Goal: Information Seeking & Learning: Learn about a topic

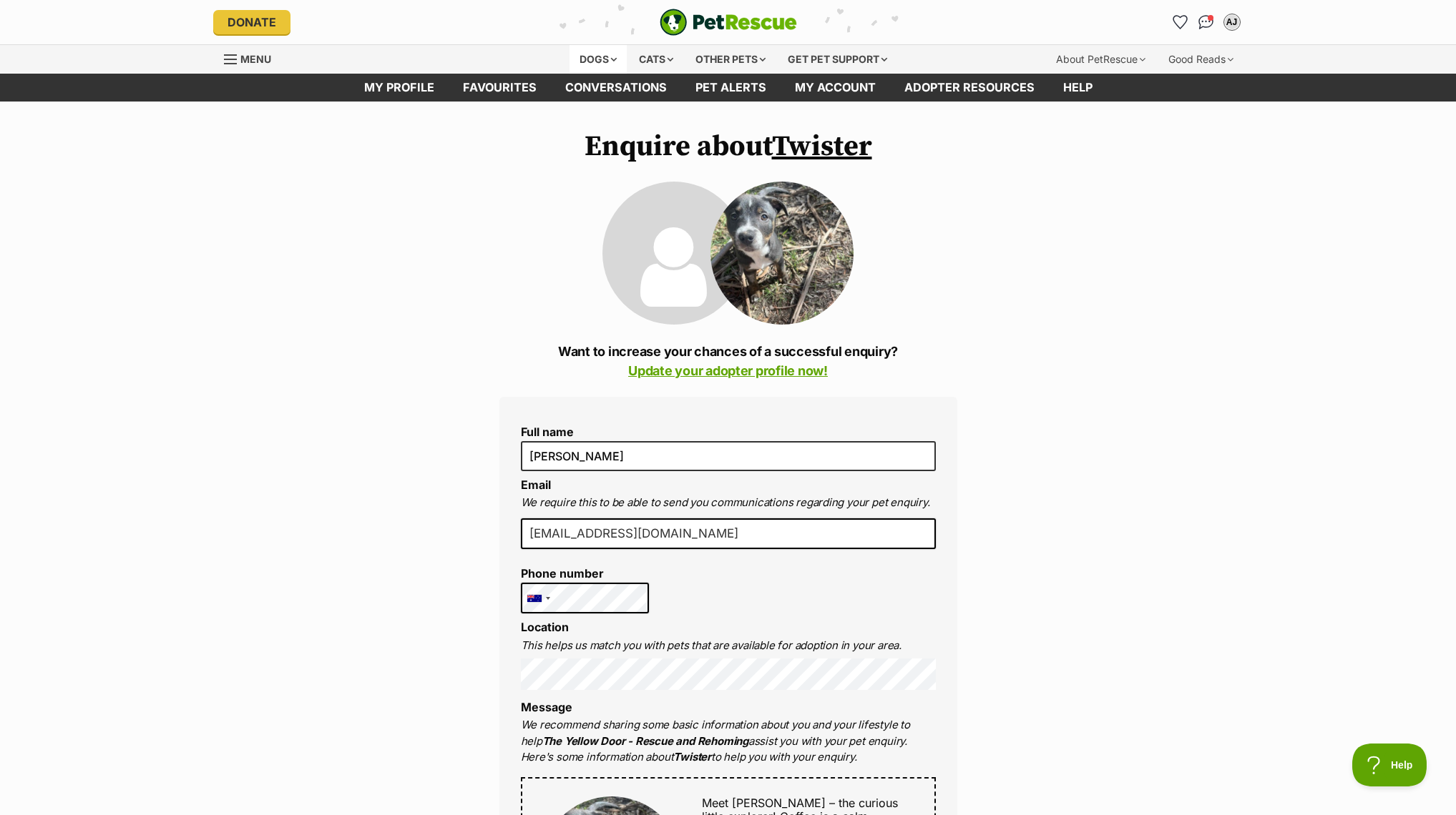
click at [587, 57] on div "Dogs" at bounding box center [598, 59] width 57 height 28
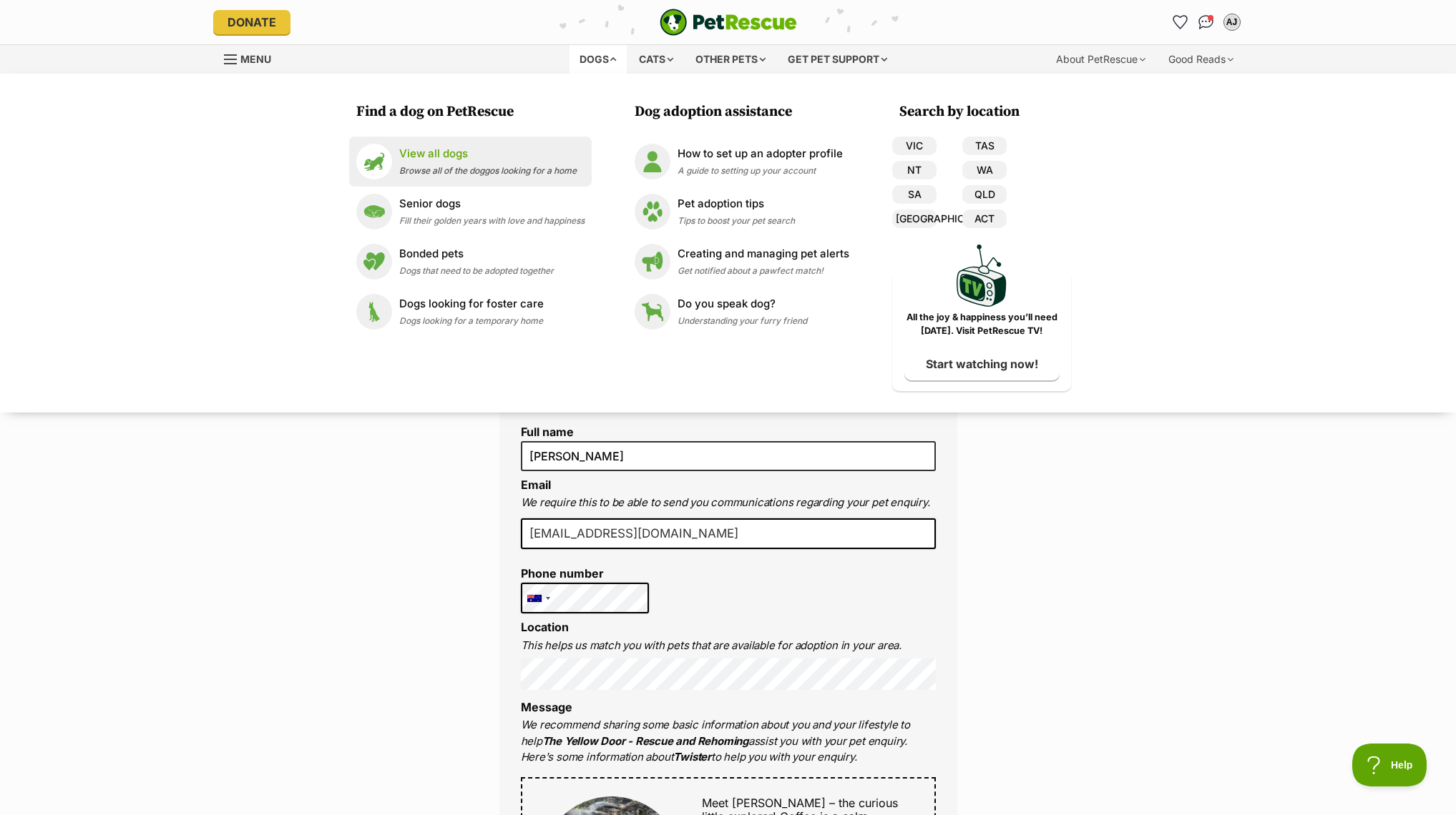
click at [473, 158] on p "View all dogs" at bounding box center [488, 155] width 177 height 17
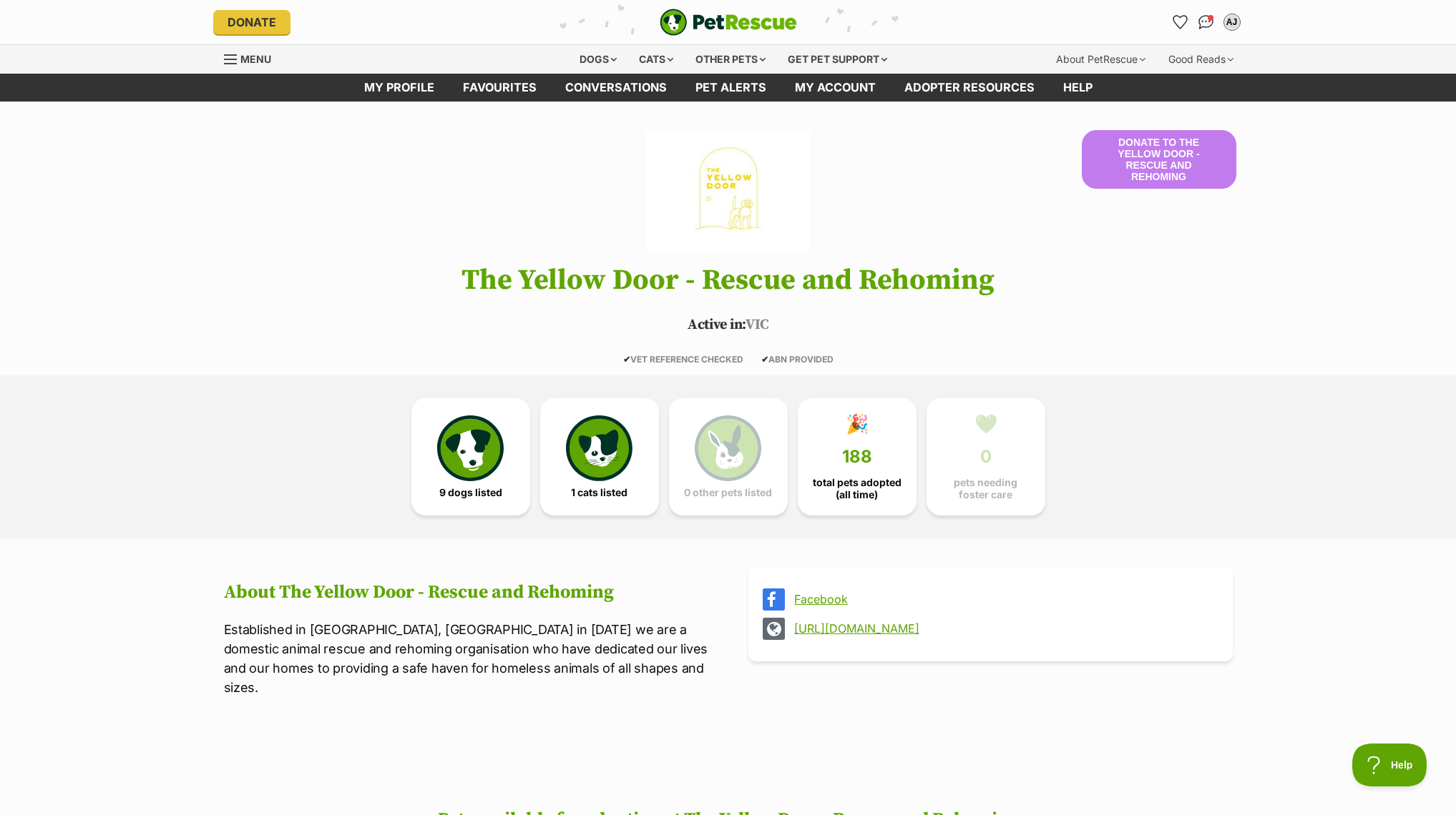
click at [825, 598] on link "Facebook" at bounding box center [1004, 599] width 419 height 13
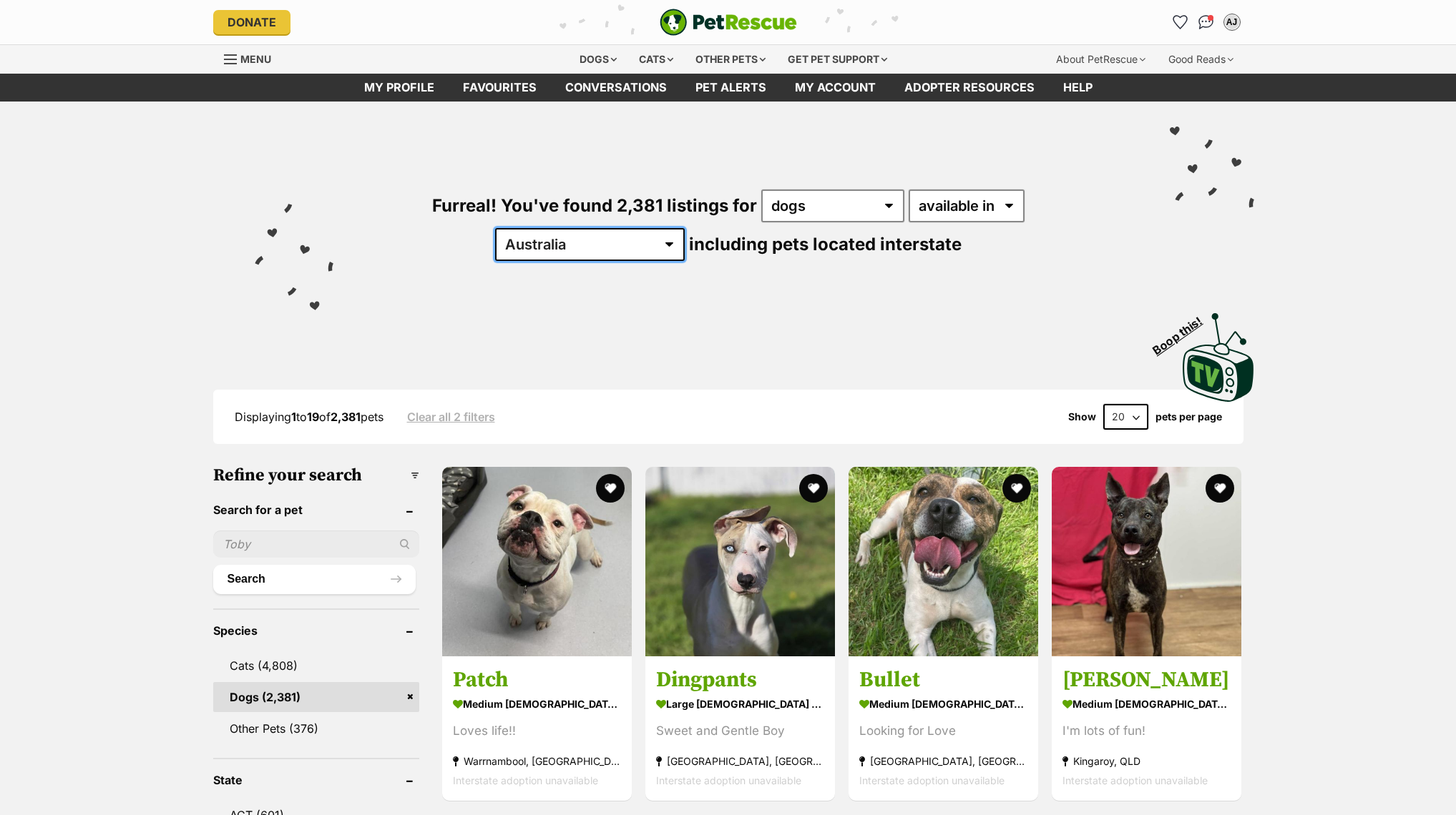
click at [685, 228] on select "Australia ACT NSW NT QLD SA TAS VIC WA" at bounding box center [590, 244] width 190 height 33
select select "VIC"
click at [685, 228] on select "Australia ACT NSW NT QLD SA TAS VIC WA" at bounding box center [590, 244] width 190 height 33
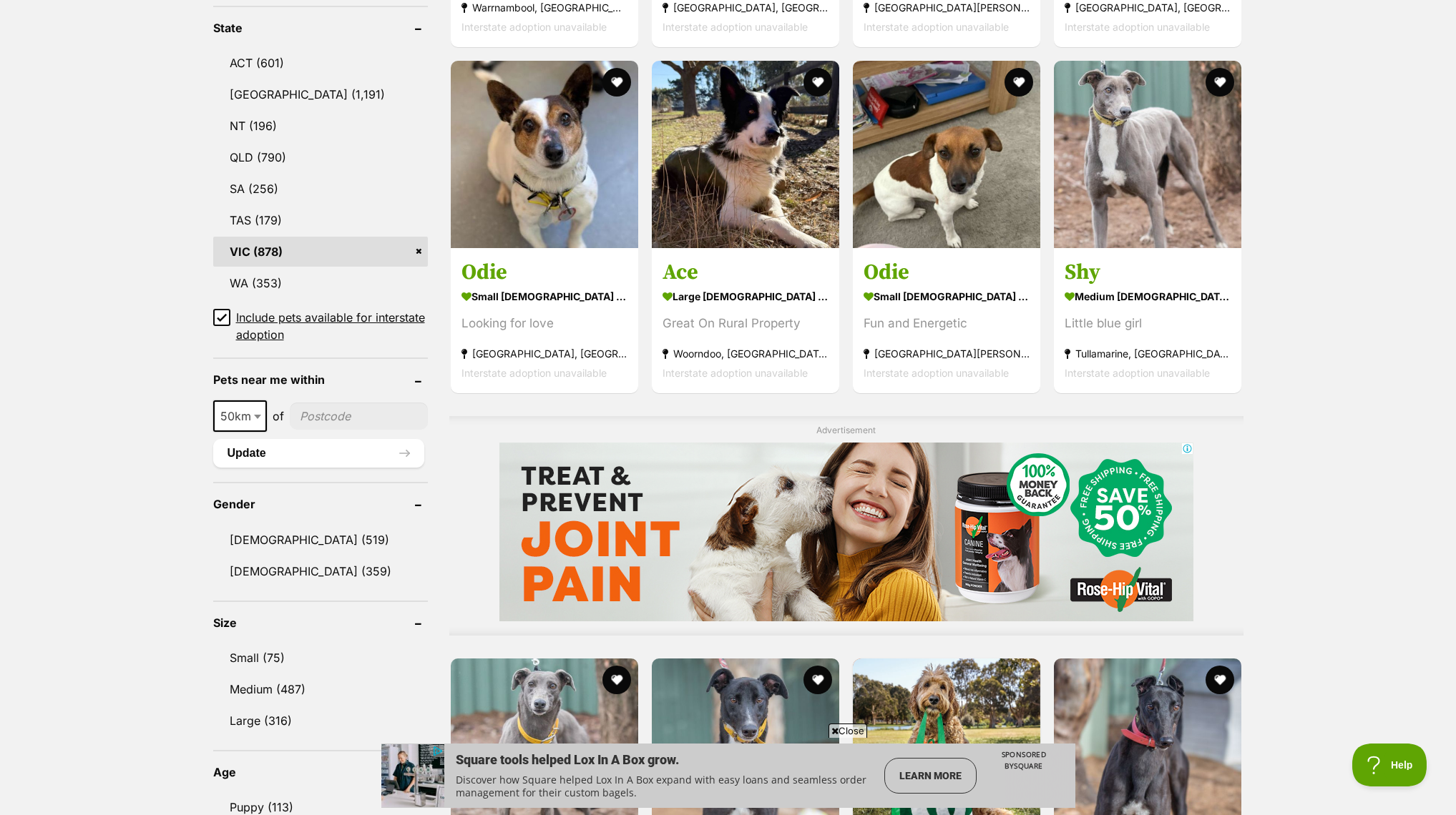
scroll to position [787, 0]
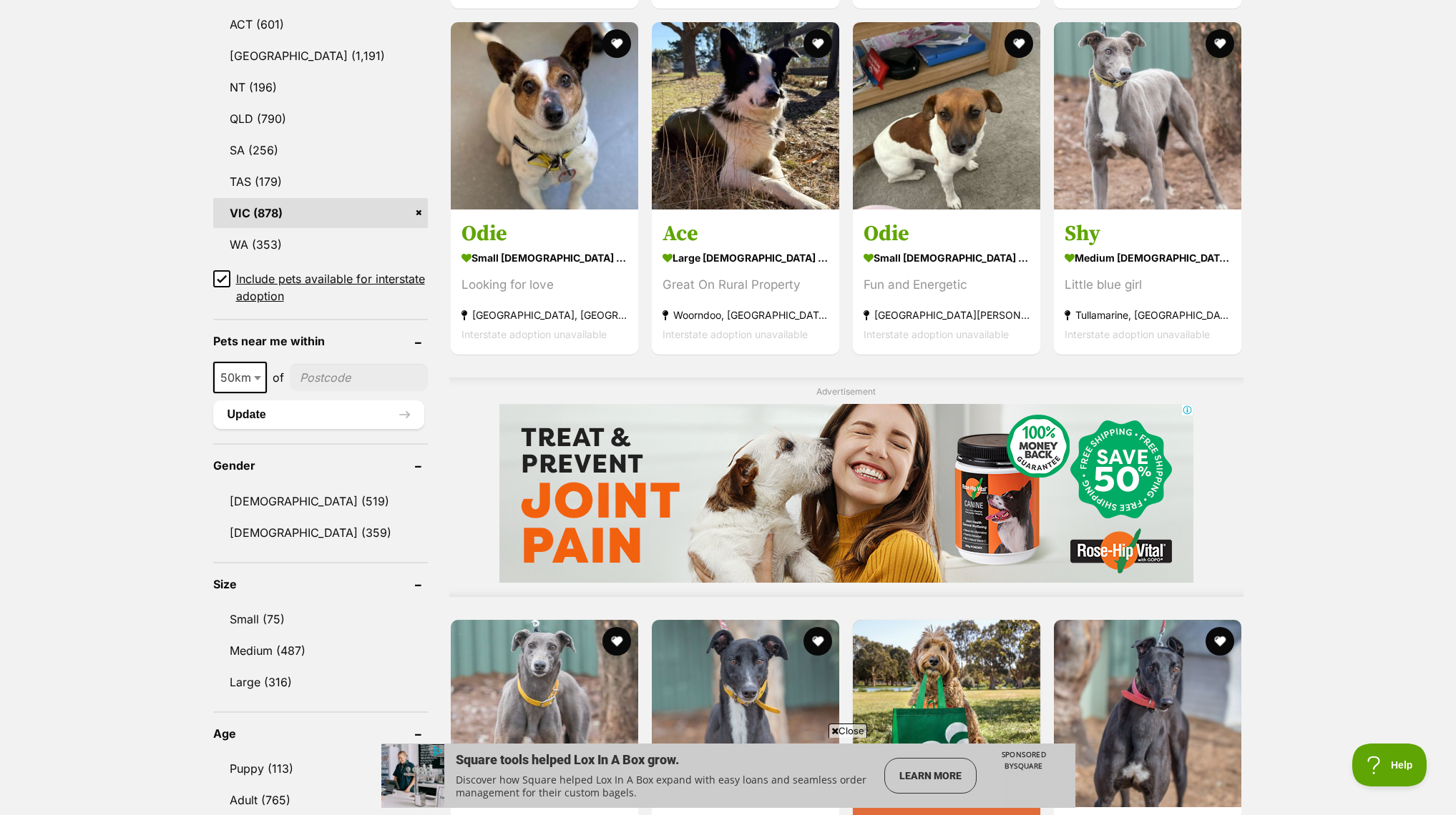
click at [222, 280] on icon at bounding box center [222, 279] width 8 height 7
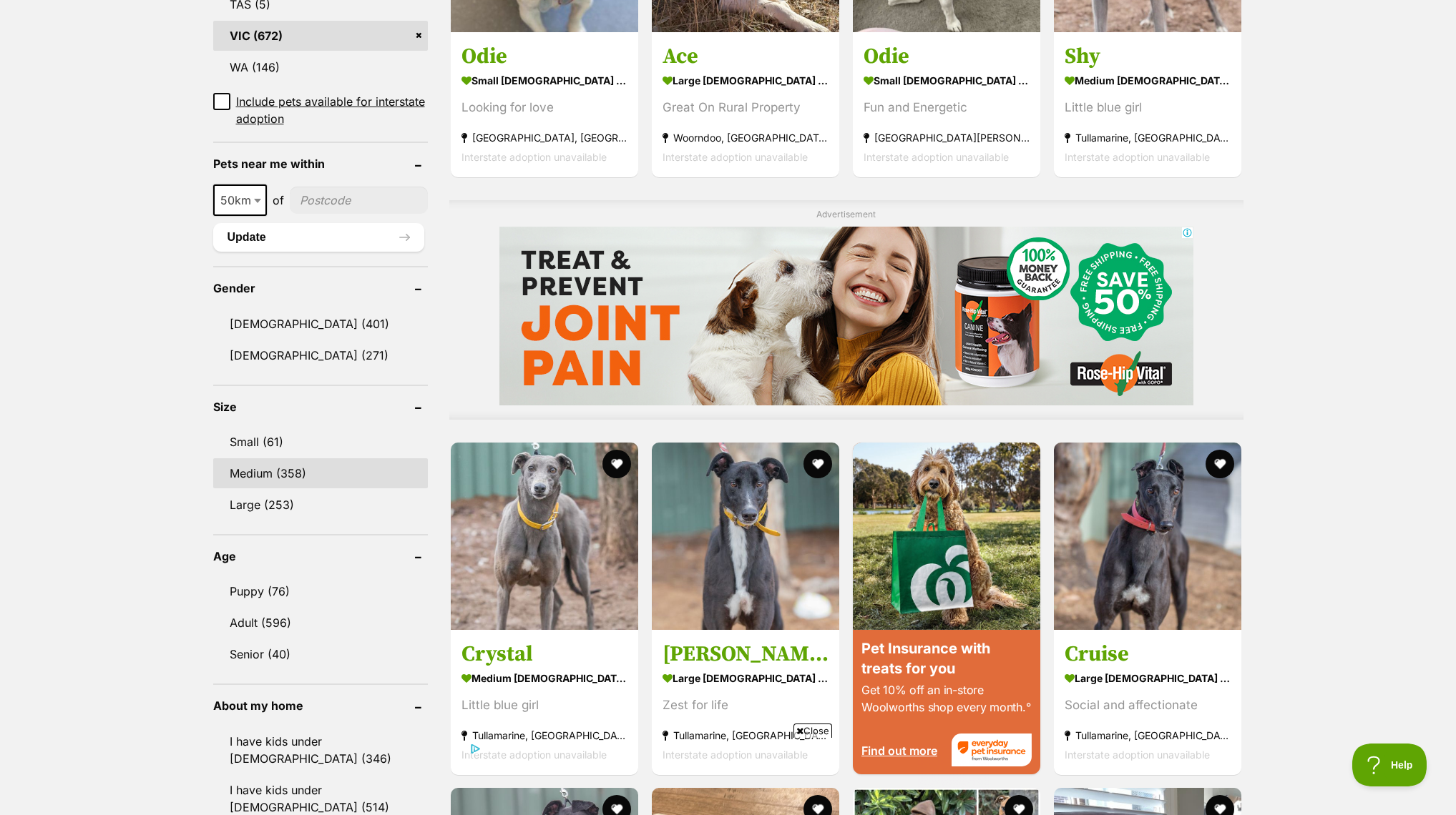
click at [279, 474] on link "Medium (358)" at bounding box center [320, 473] width 215 height 30
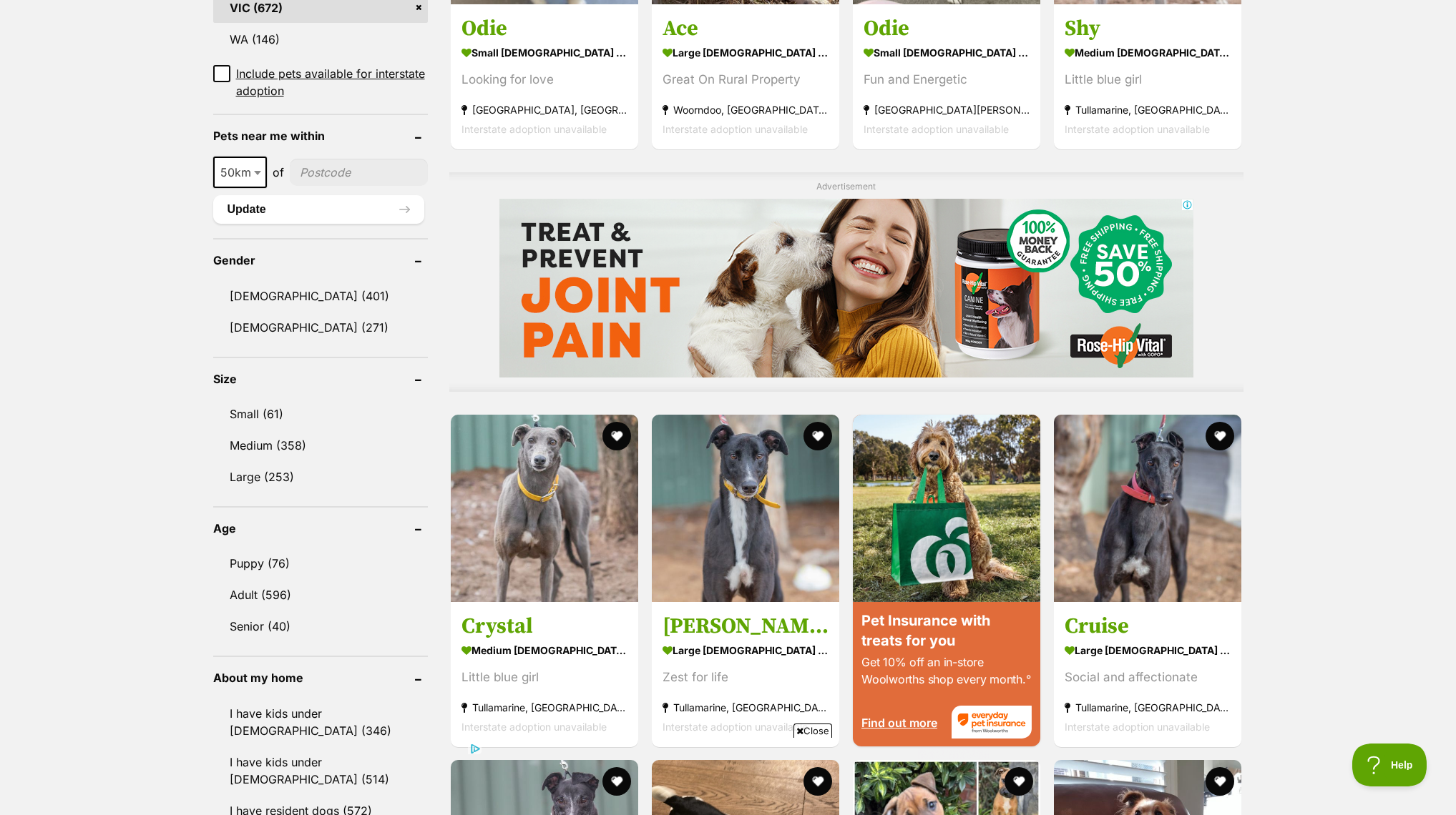
scroll to position [975, 0]
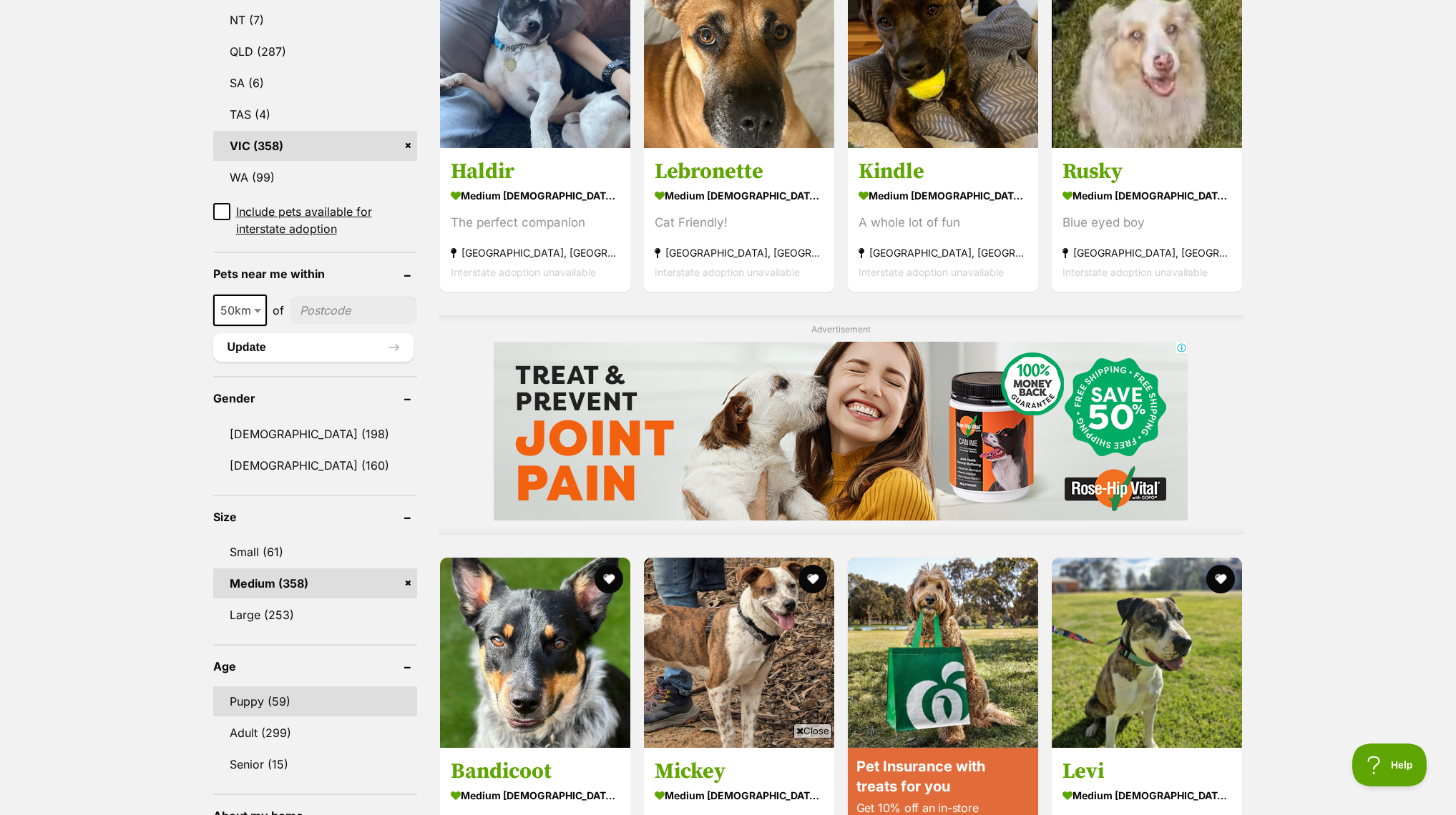
click at [281, 696] on link "Puppy (59)" at bounding box center [315, 701] width 204 height 30
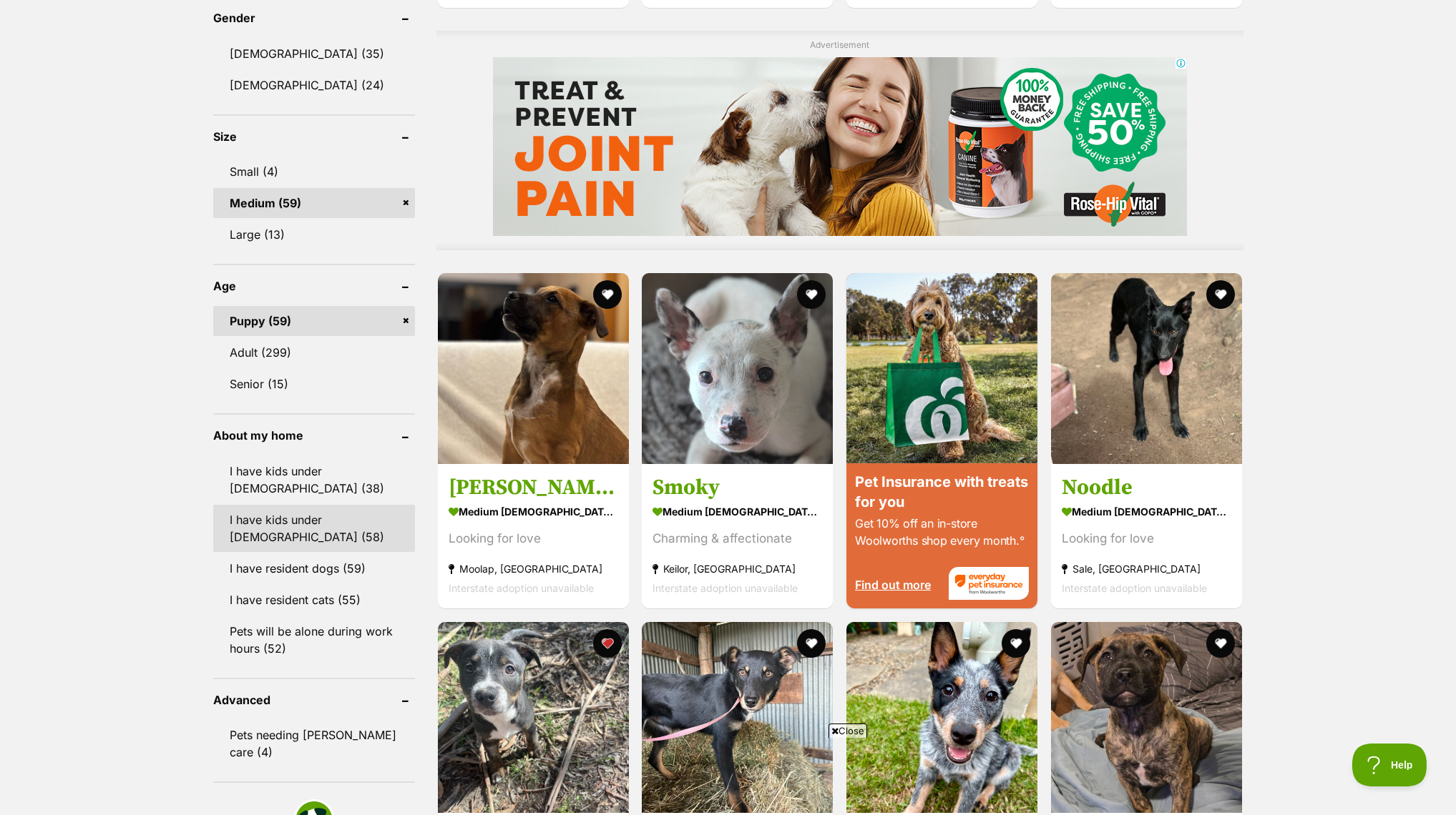
click at [299, 535] on link "I have kids under [DEMOGRAPHIC_DATA] (58)" at bounding box center [314, 528] width 202 height 47
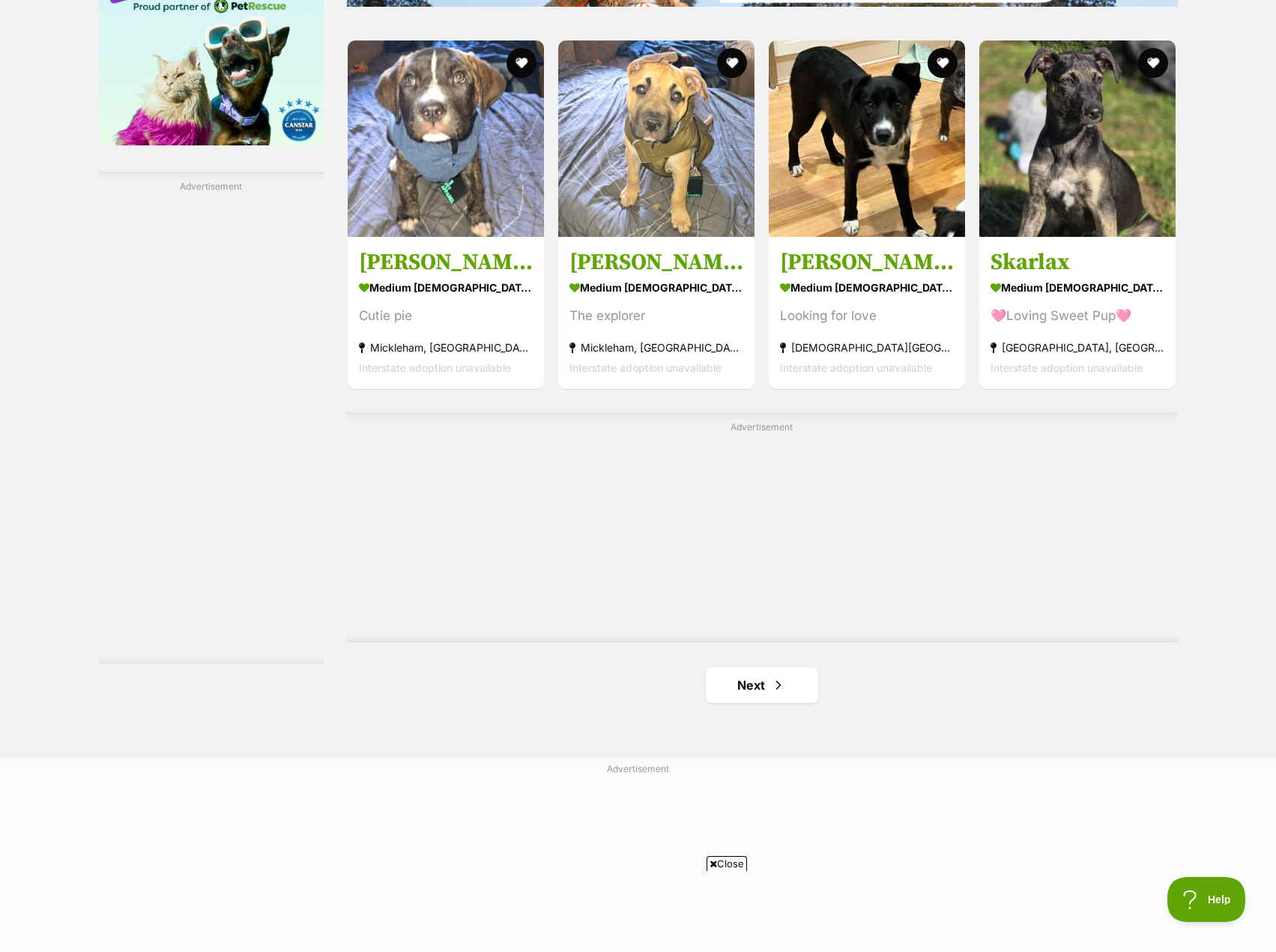
scroll to position [2323, 0]
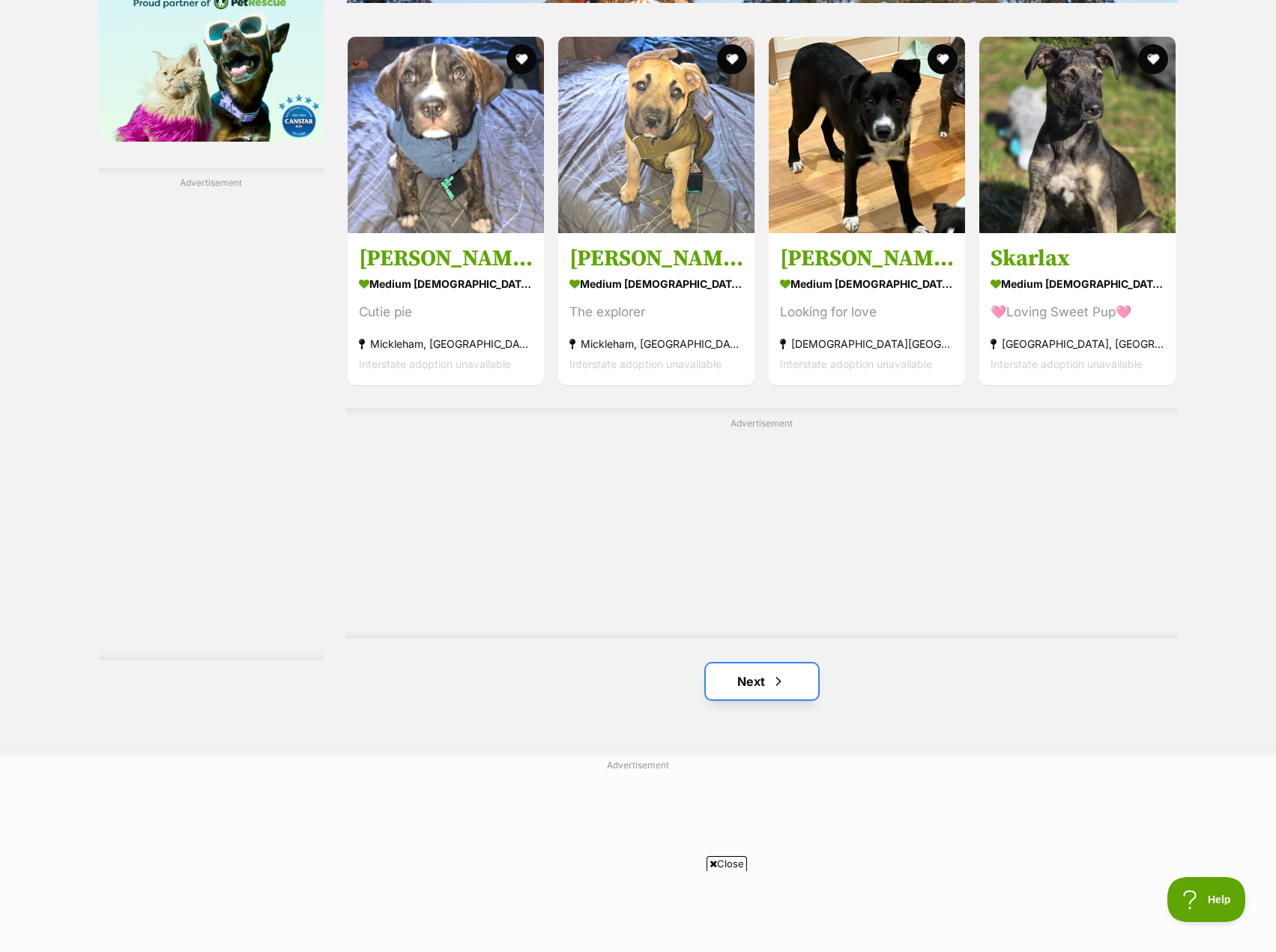
click at [760, 682] on link "Next" at bounding box center [762, 681] width 112 height 36
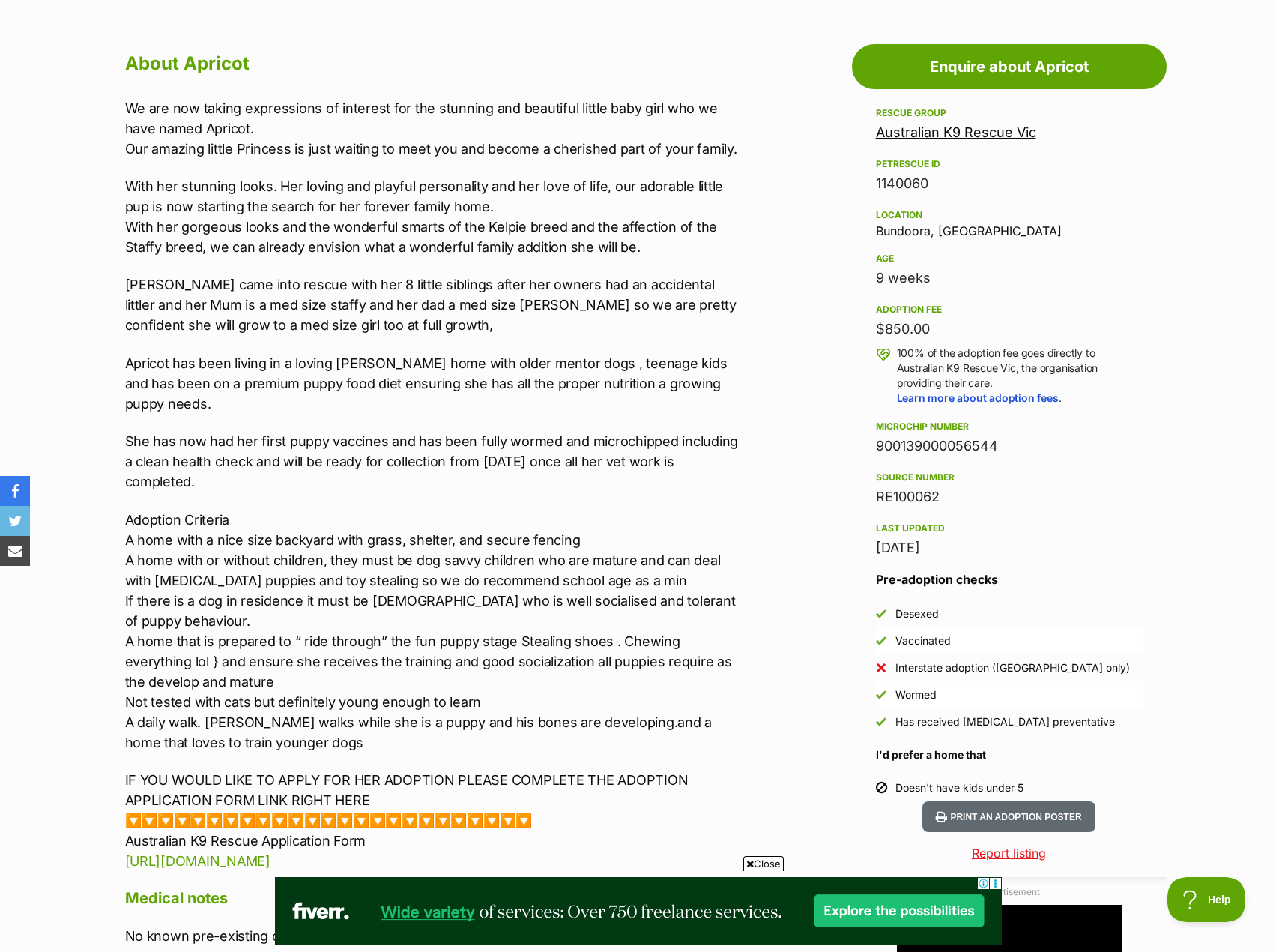
scroll to position [824, 0]
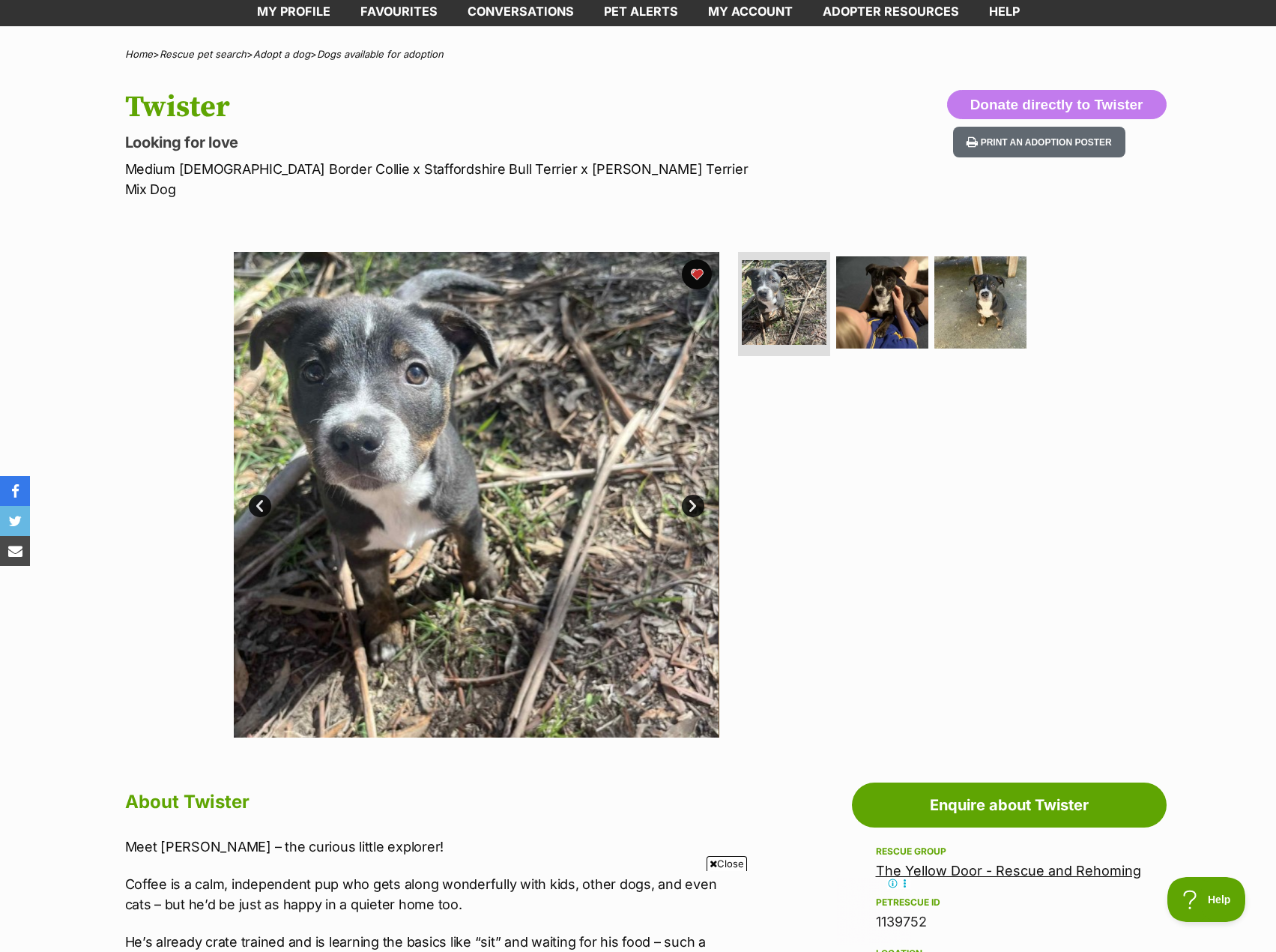
scroll to position [75, 0]
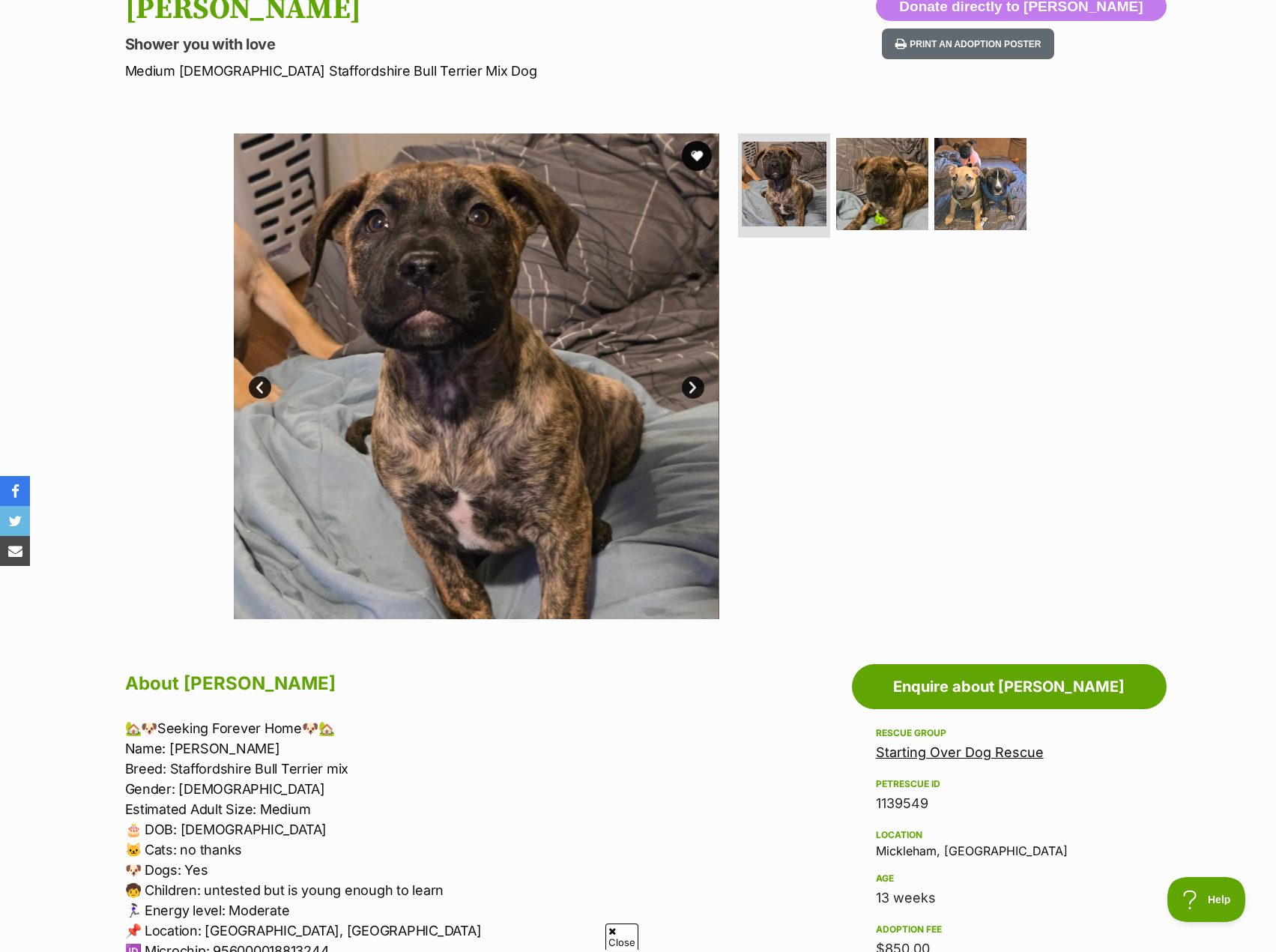
scroll to position [75, 0]
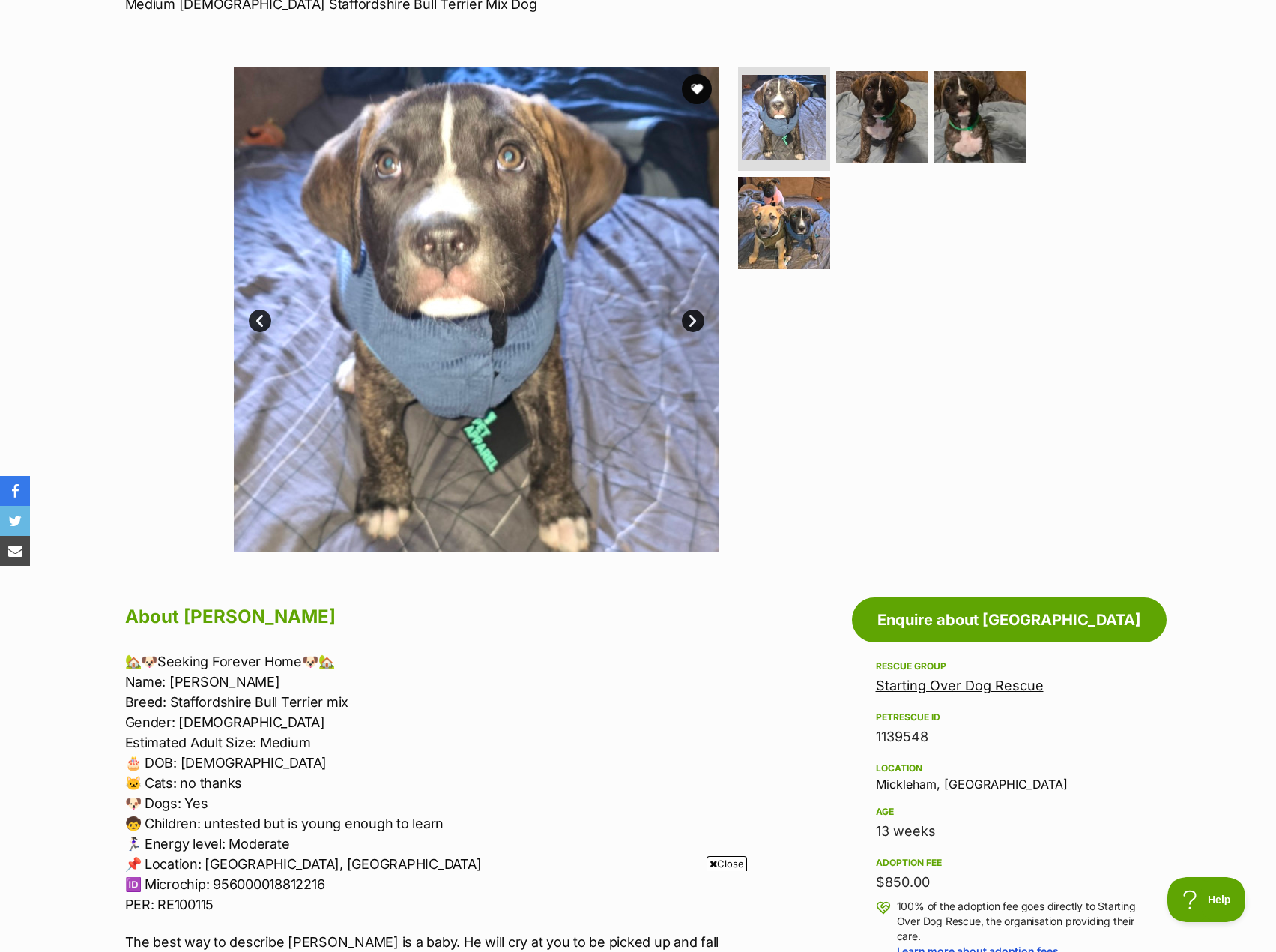
scroll to position [225, 0]
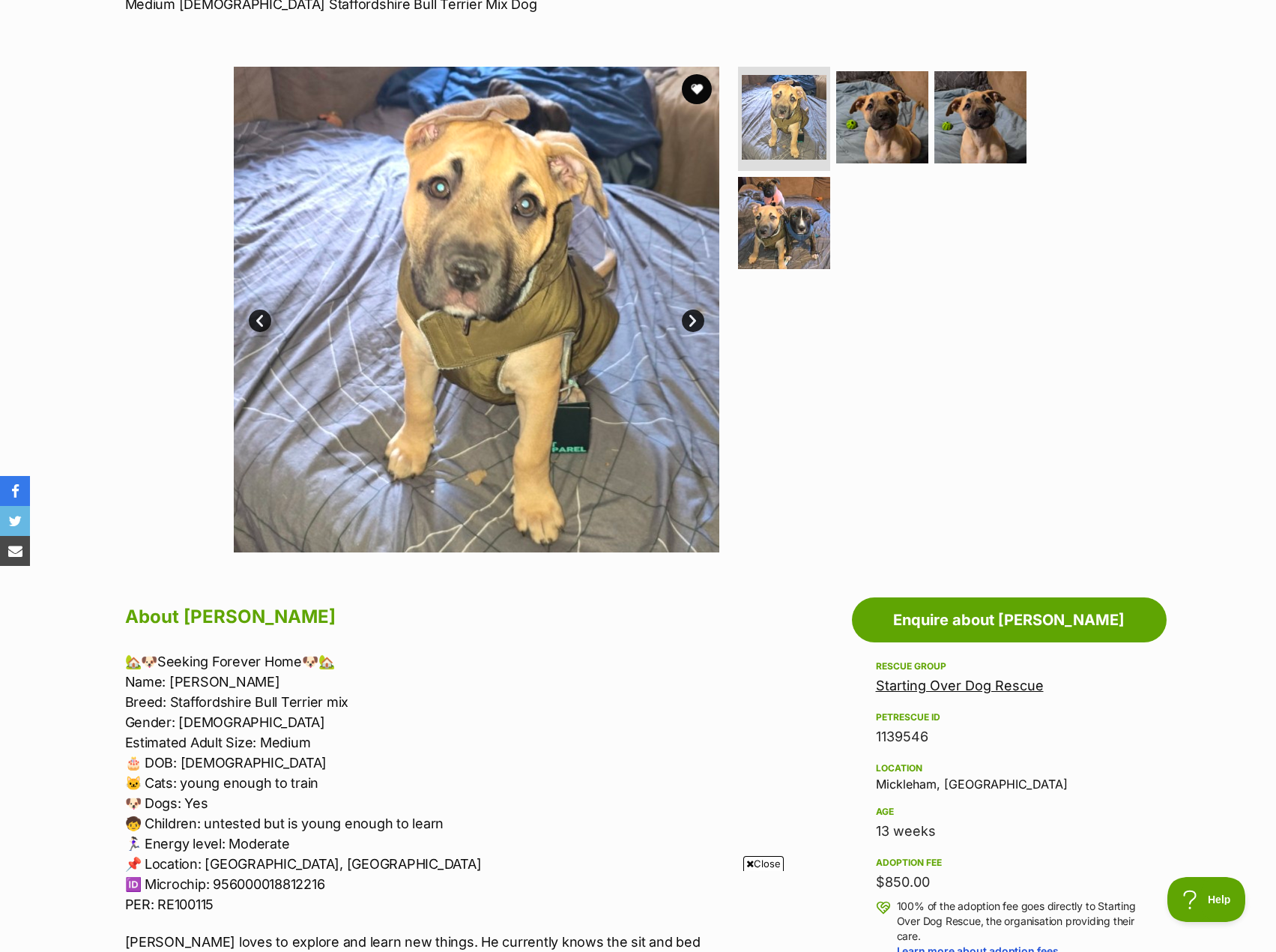
scroll to position [375, 0]
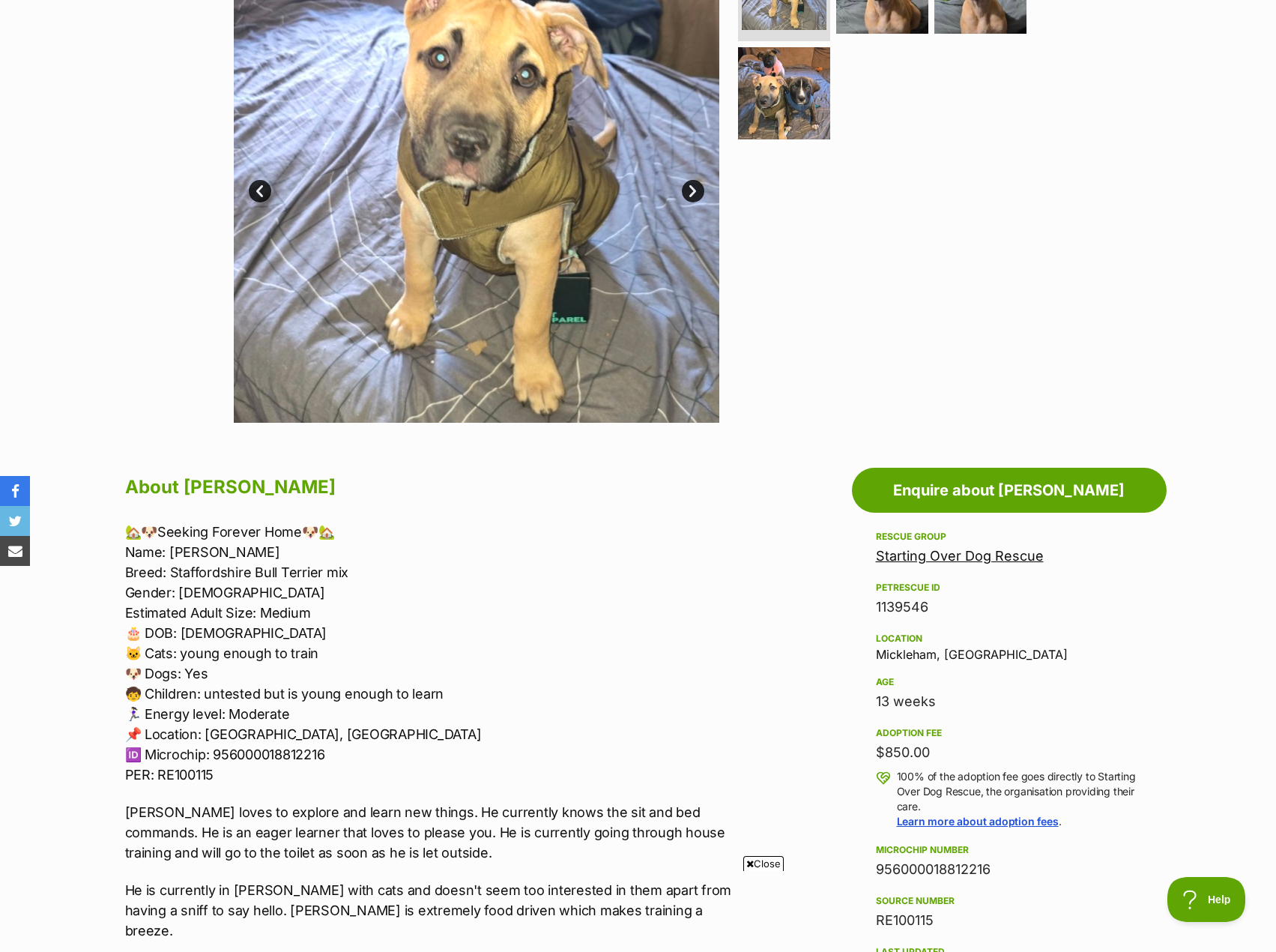
click at [941, 553] on link "Starting Over Dog Rescue" at bounding box center [960, 555] width 168 height 16
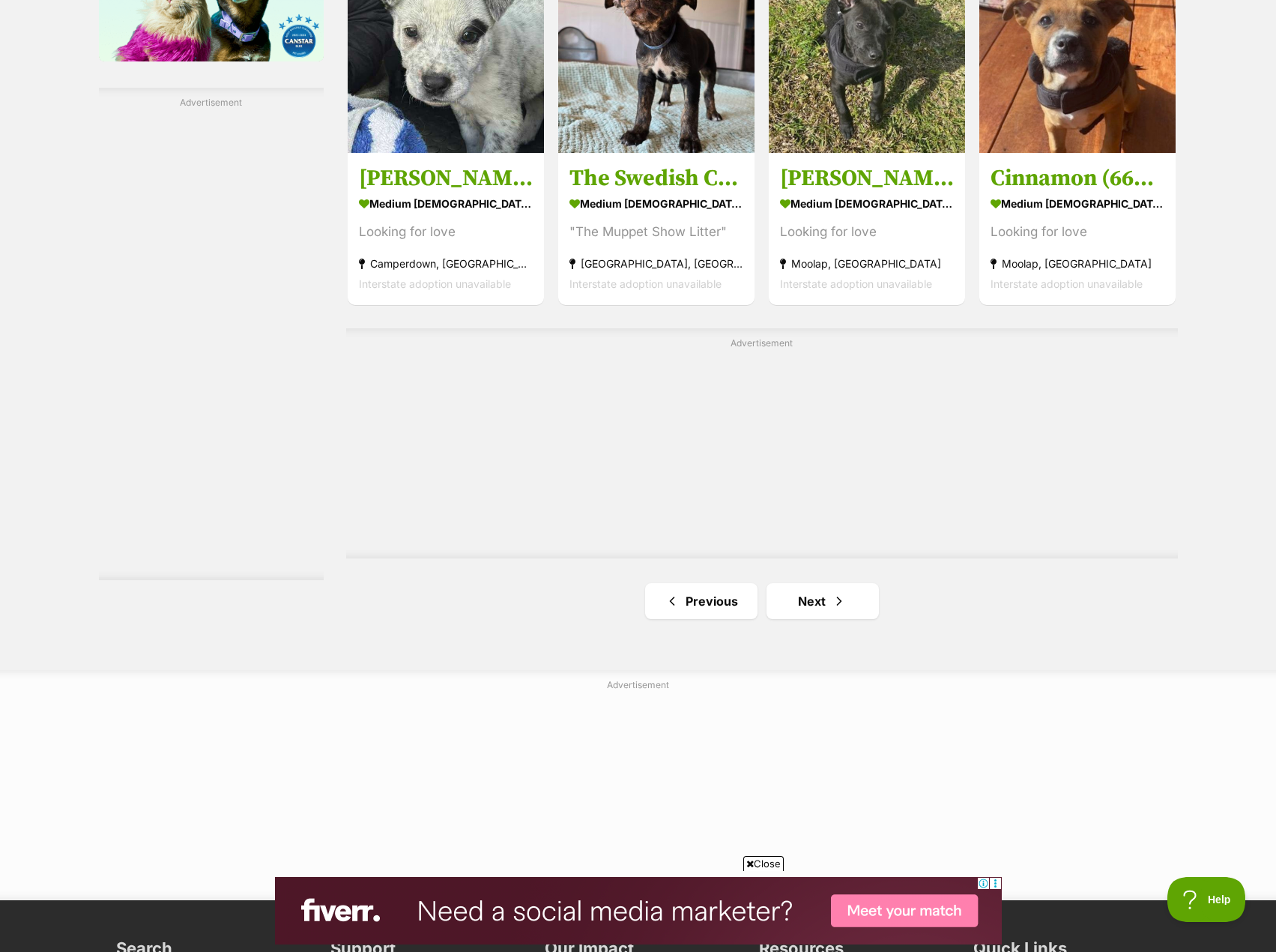
scroll to position [2398, 0]
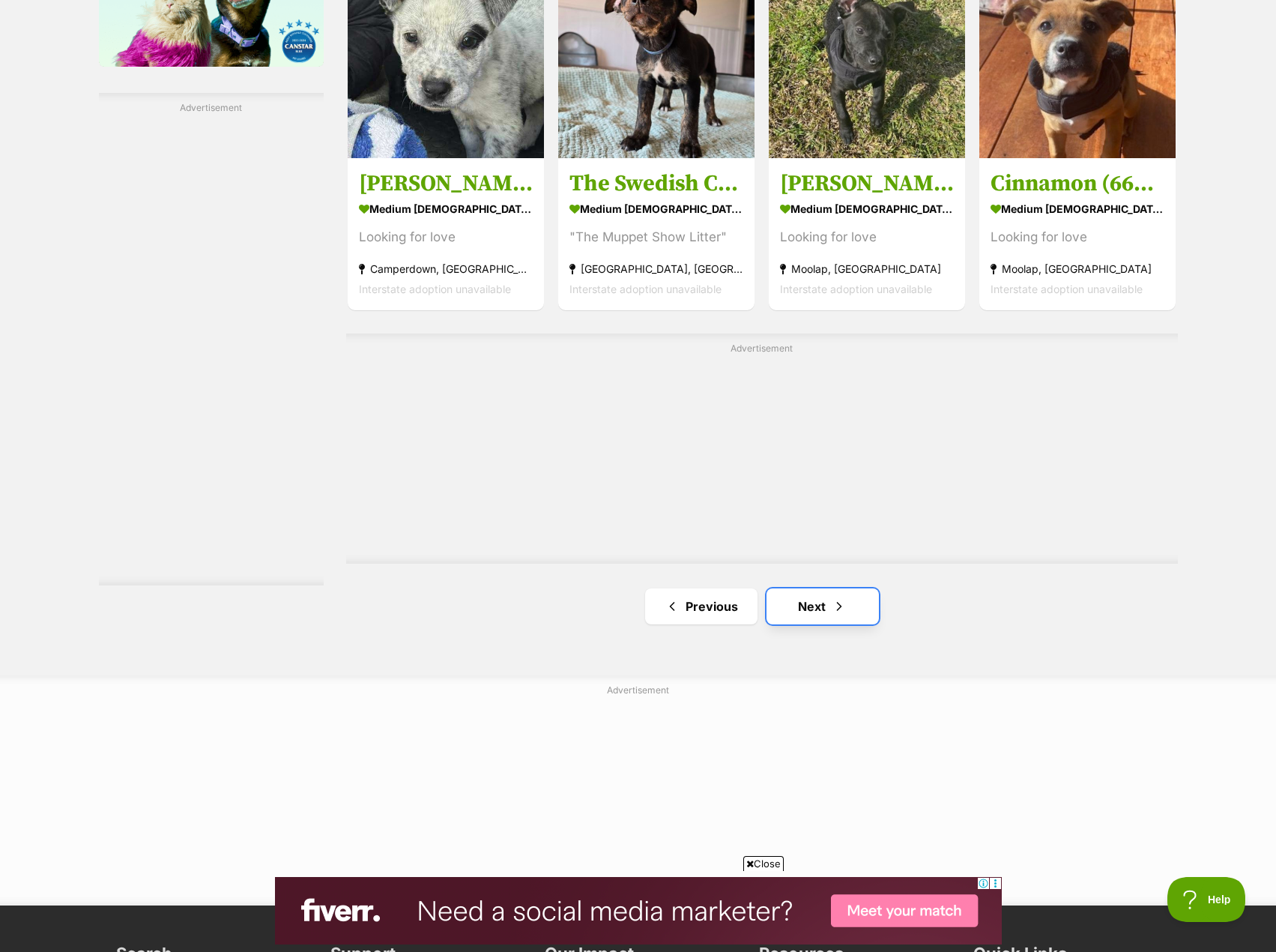
click at [824, 609] on link "Next" at bounding box center [822, 606] width 112 height 36
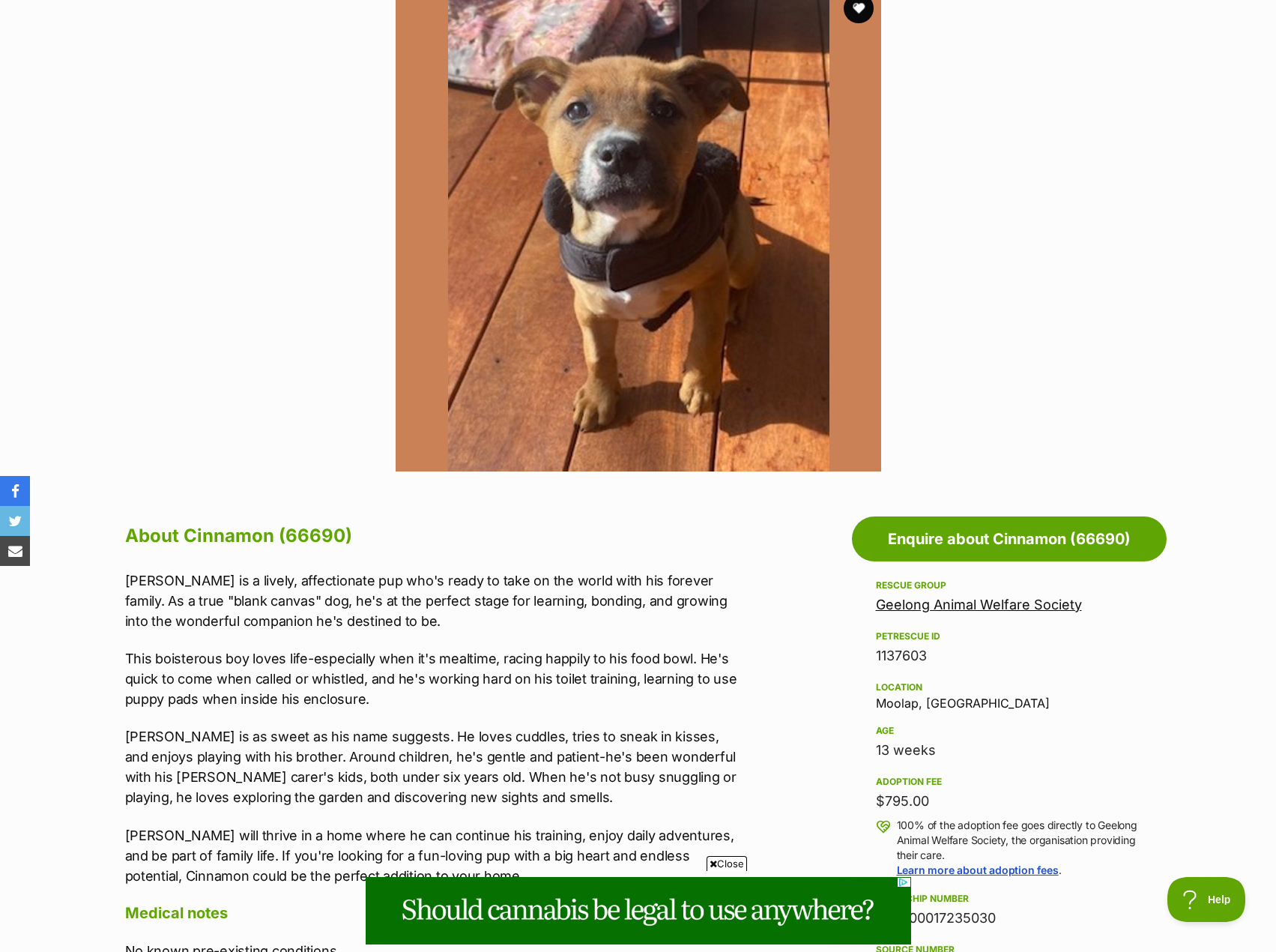
scroll to position [449, 0]
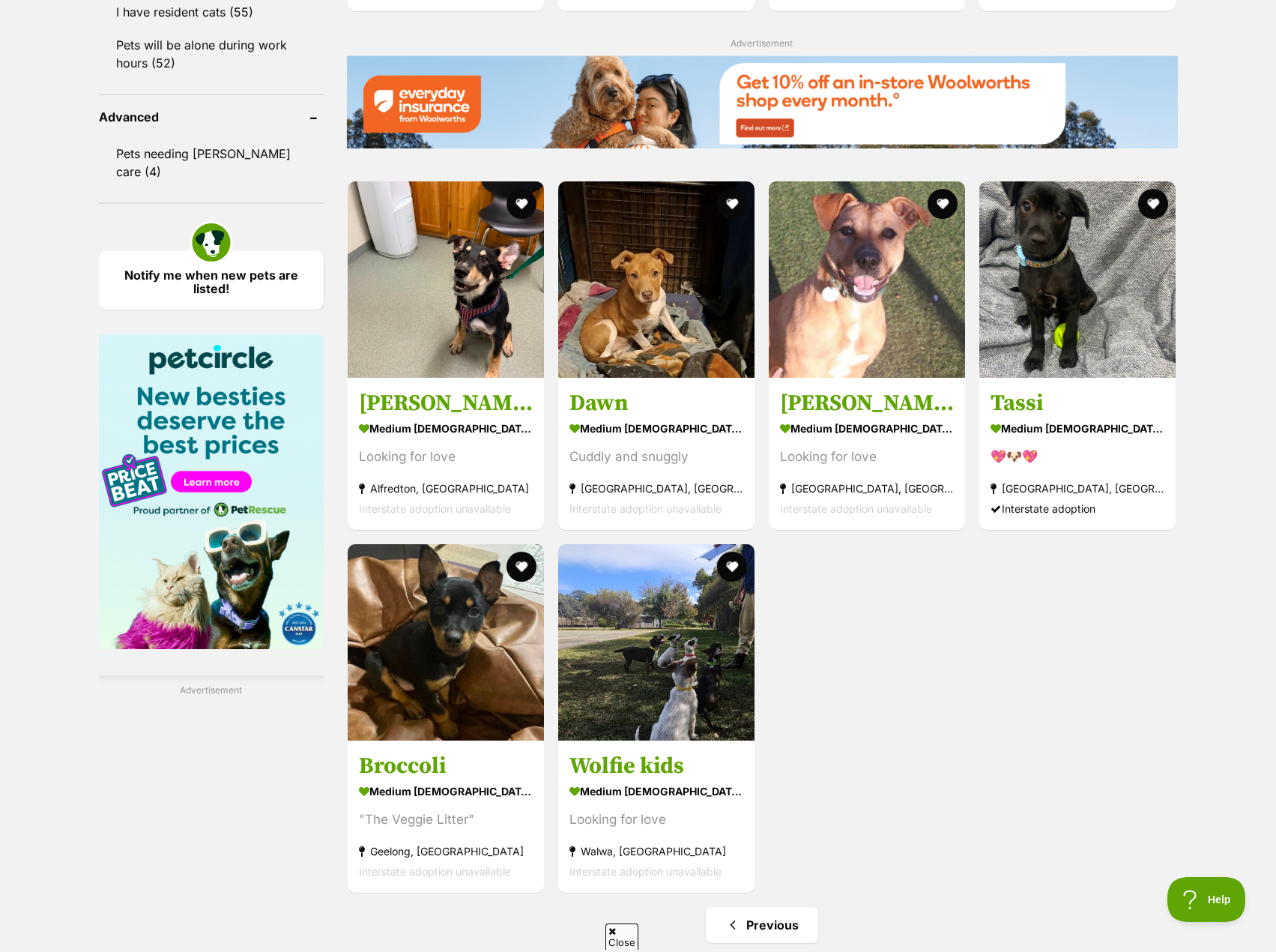
scroll to position [1724, 0]
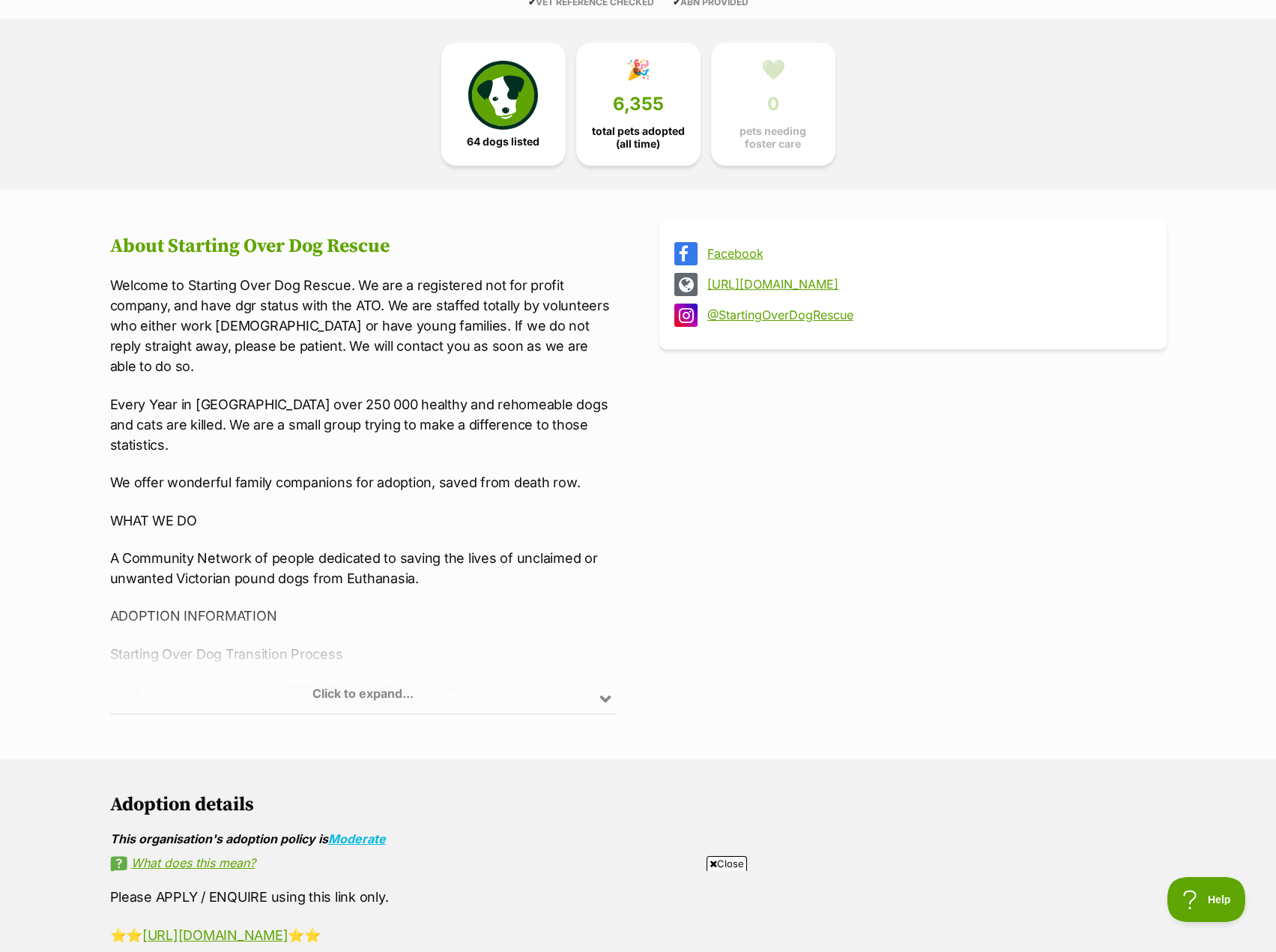
click at [368, 695] on div "Click to expand..." at bounding box center [363, 654] width 507 height 116
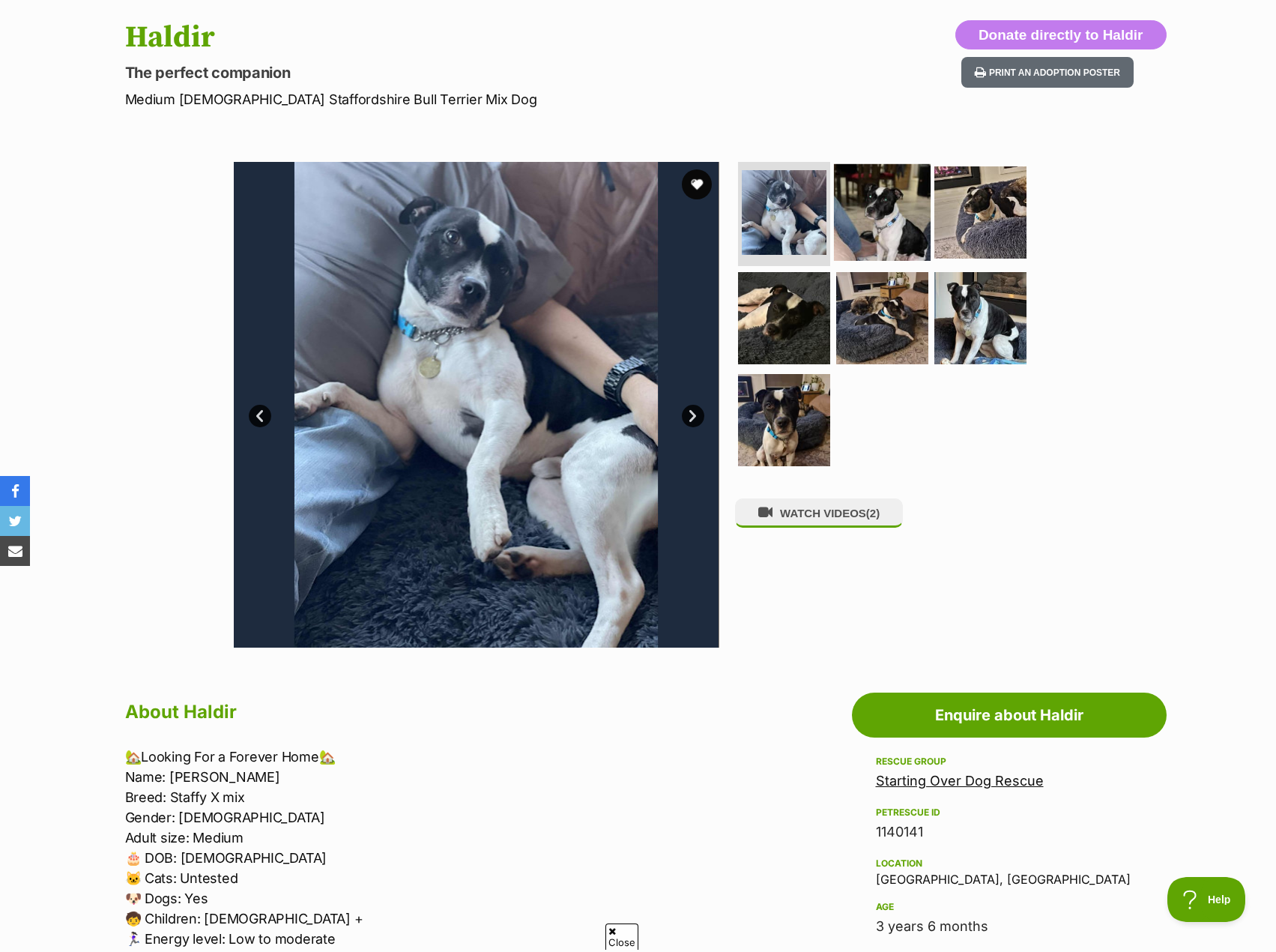
click at [896, 215] on img at bounding box center [882, 212] width 96 height 96
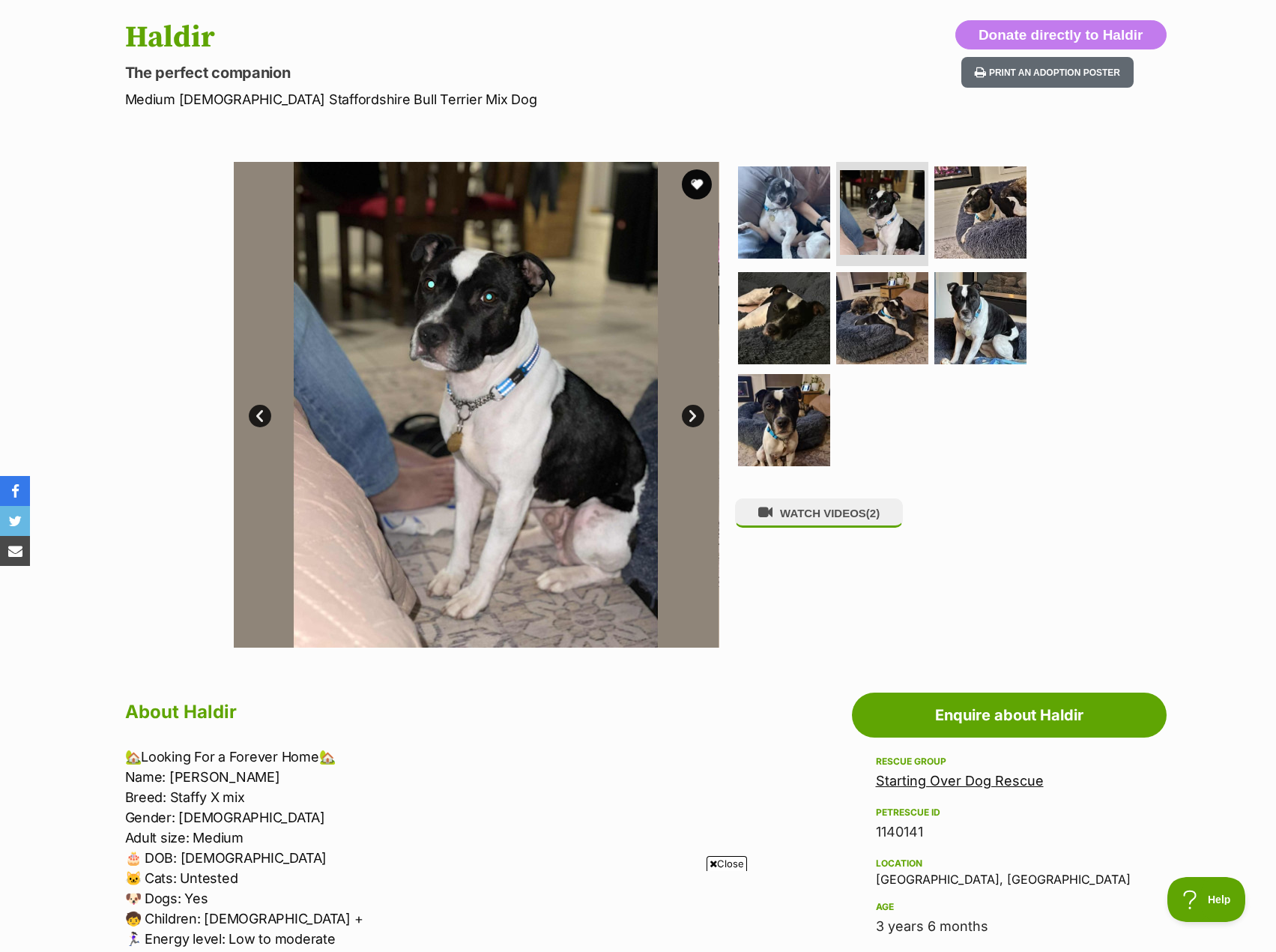
click at [695, 412] on link "Next" at bounding box center [694, 416] width 23 height 23
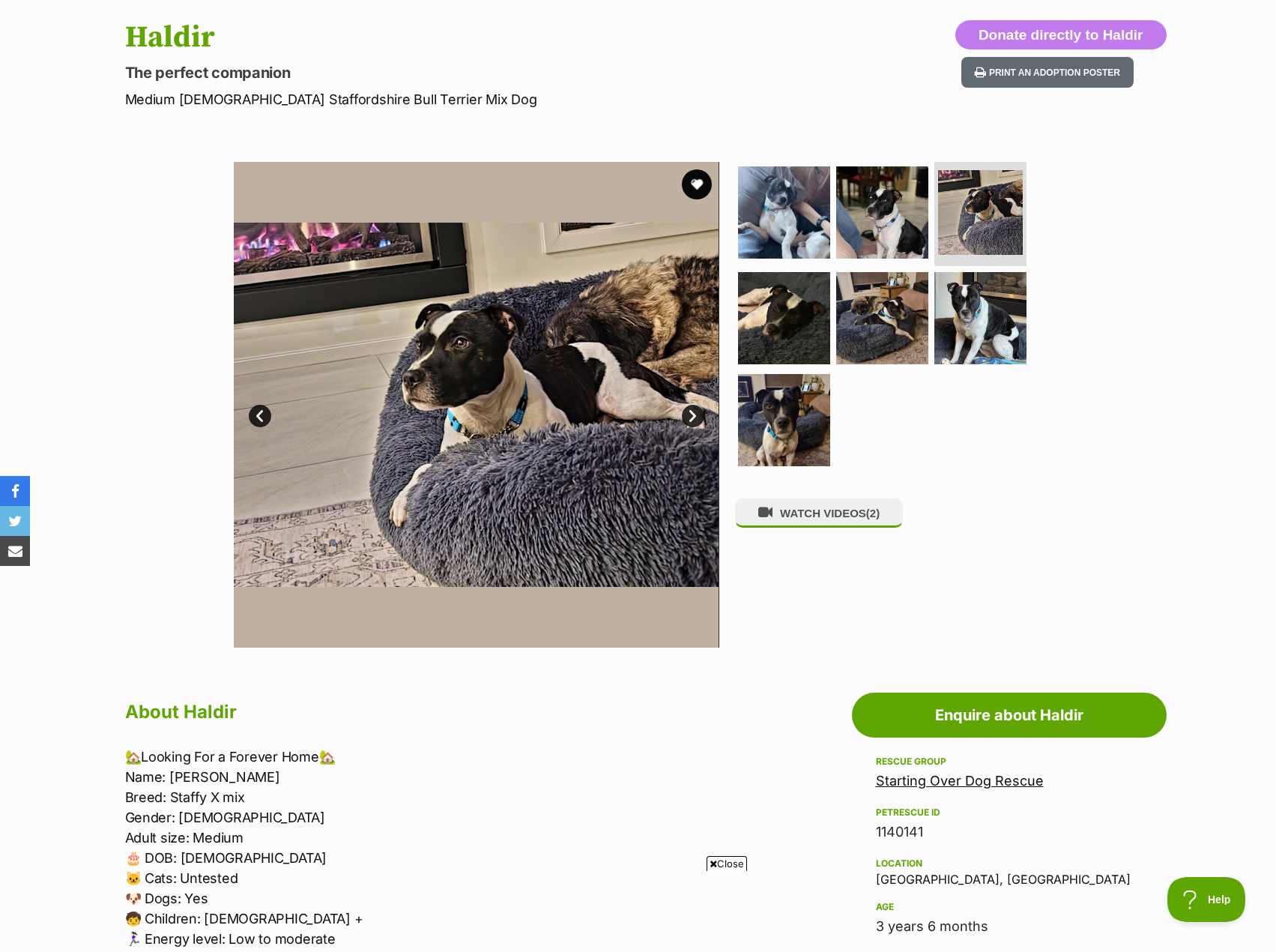
click at [695, 411] on link "Next" at bounding box center [694, 416] width 23 height 23
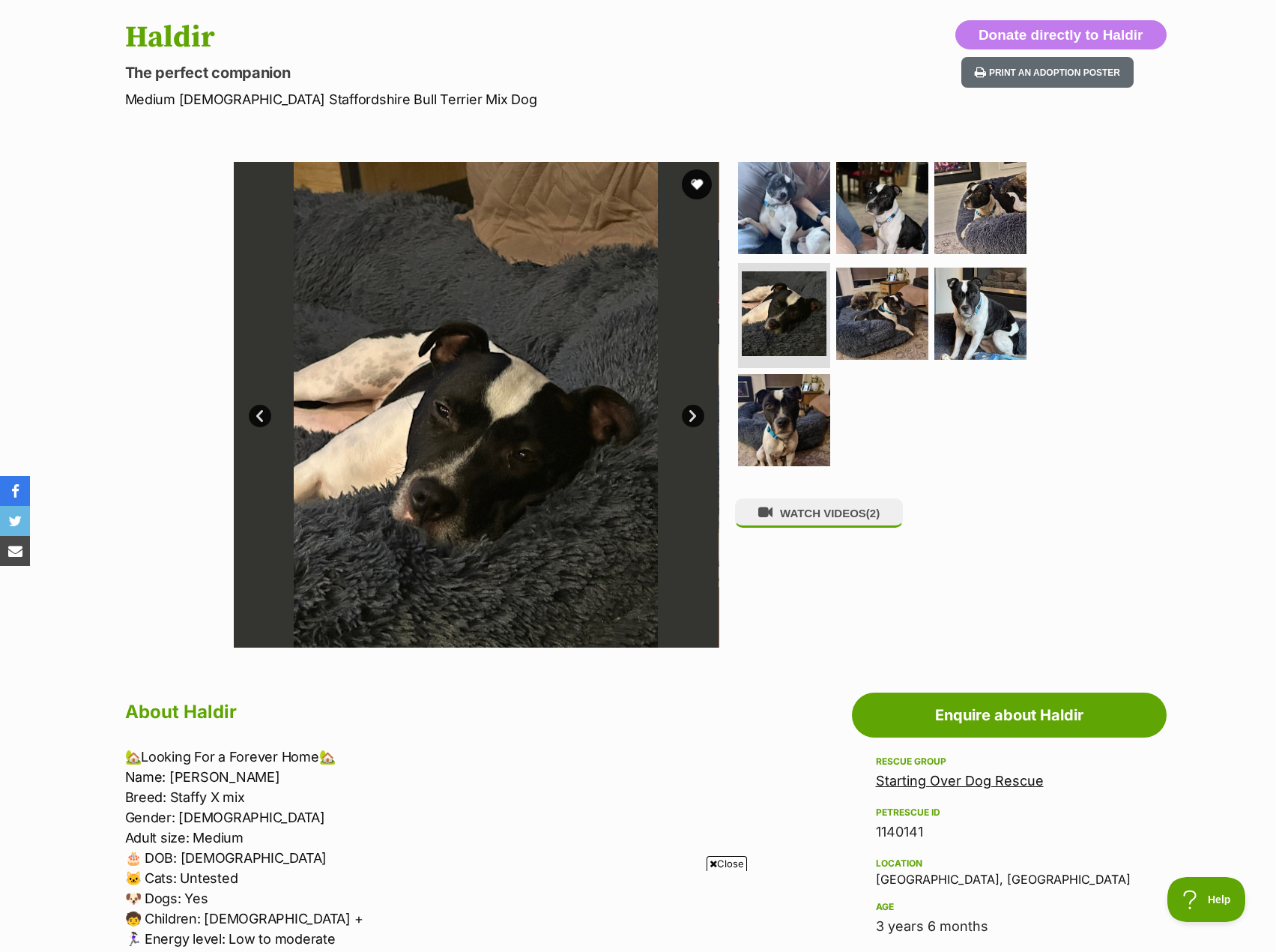
click at [695, 411] on link "Next" at bounding box center [694, 416] width 23 height 23
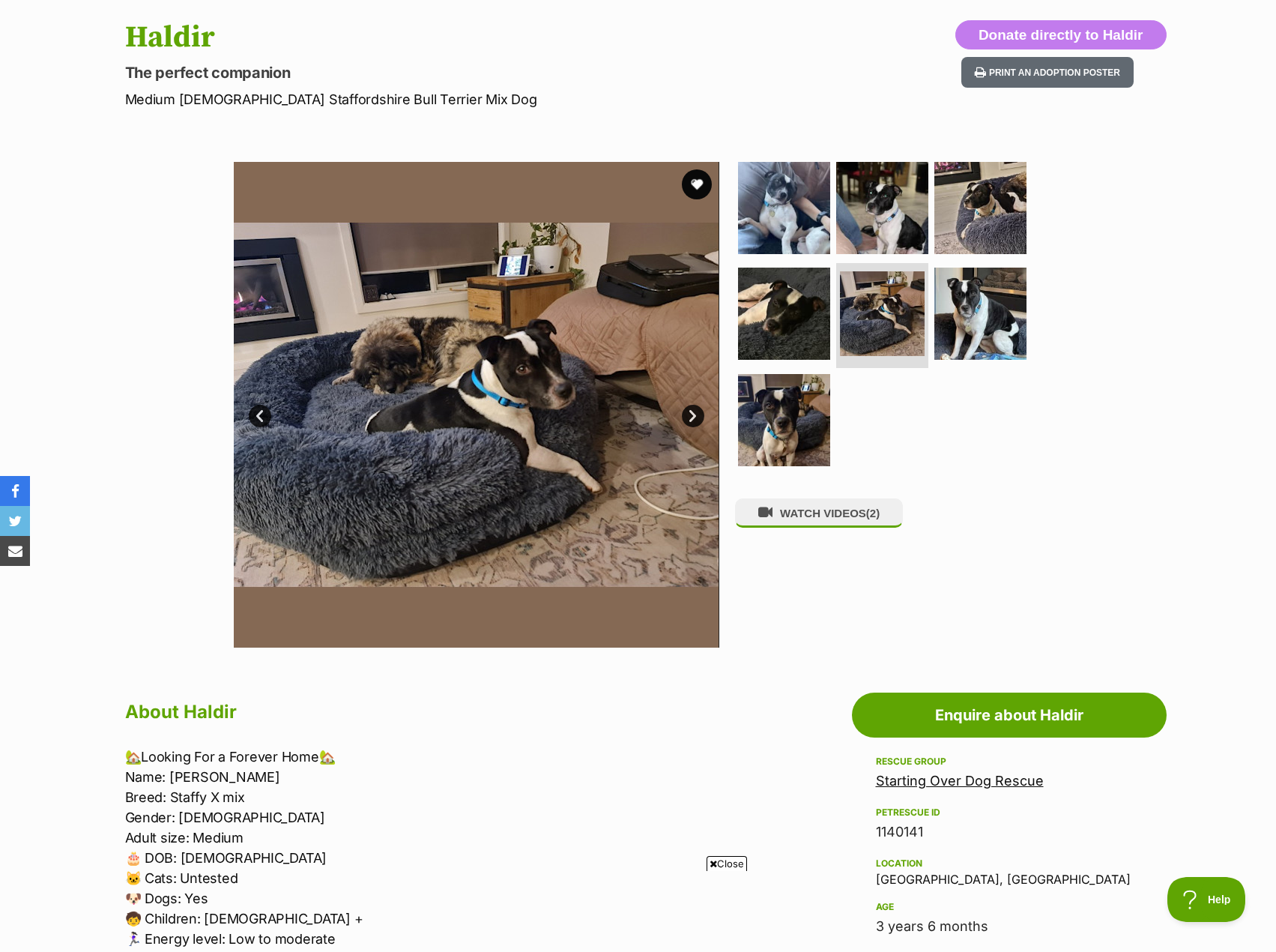
click at [696, 410] on link "Next" at bounding box center [694, 416] width 23 height 23
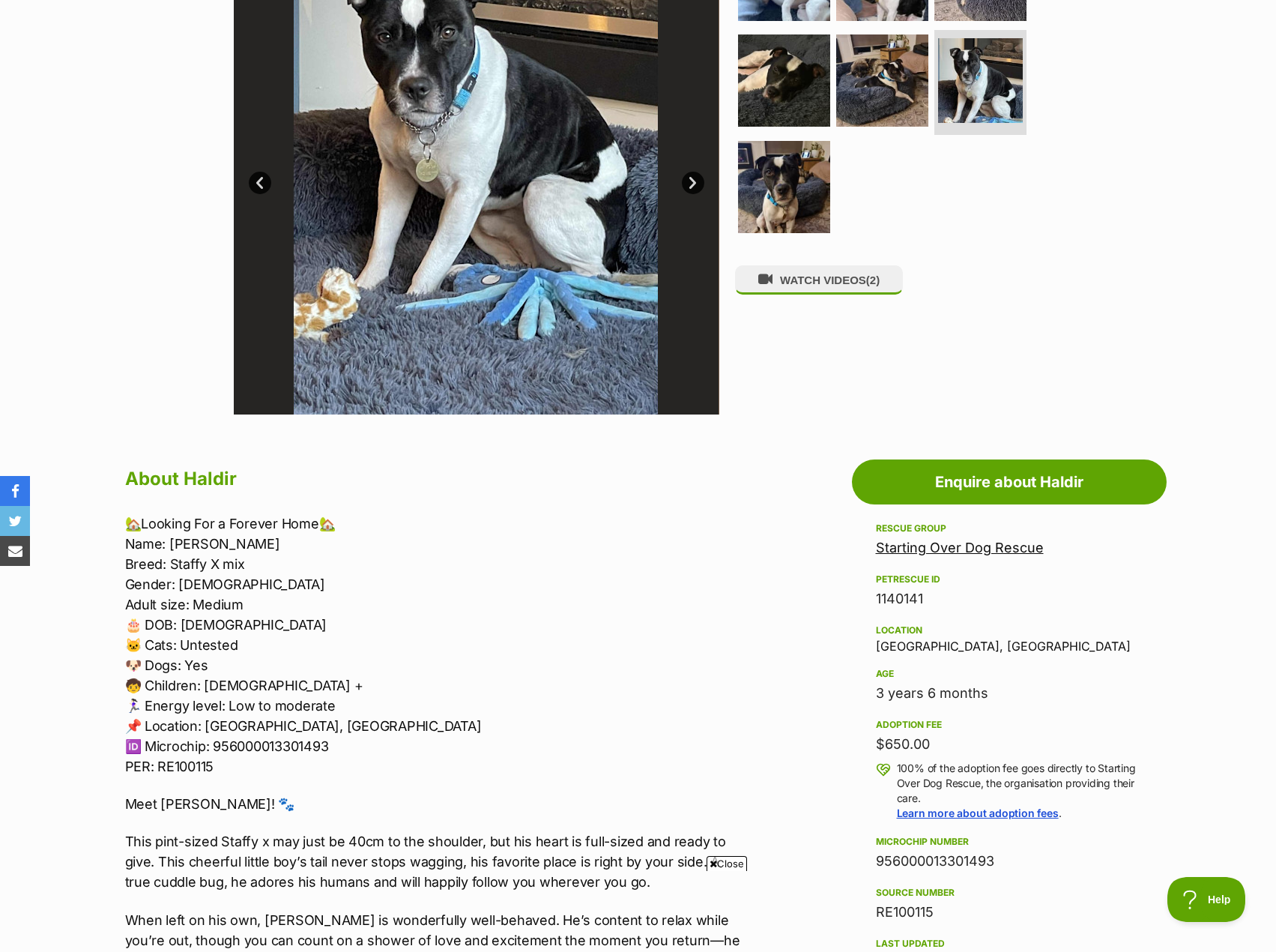
scroll to position [225, 0]
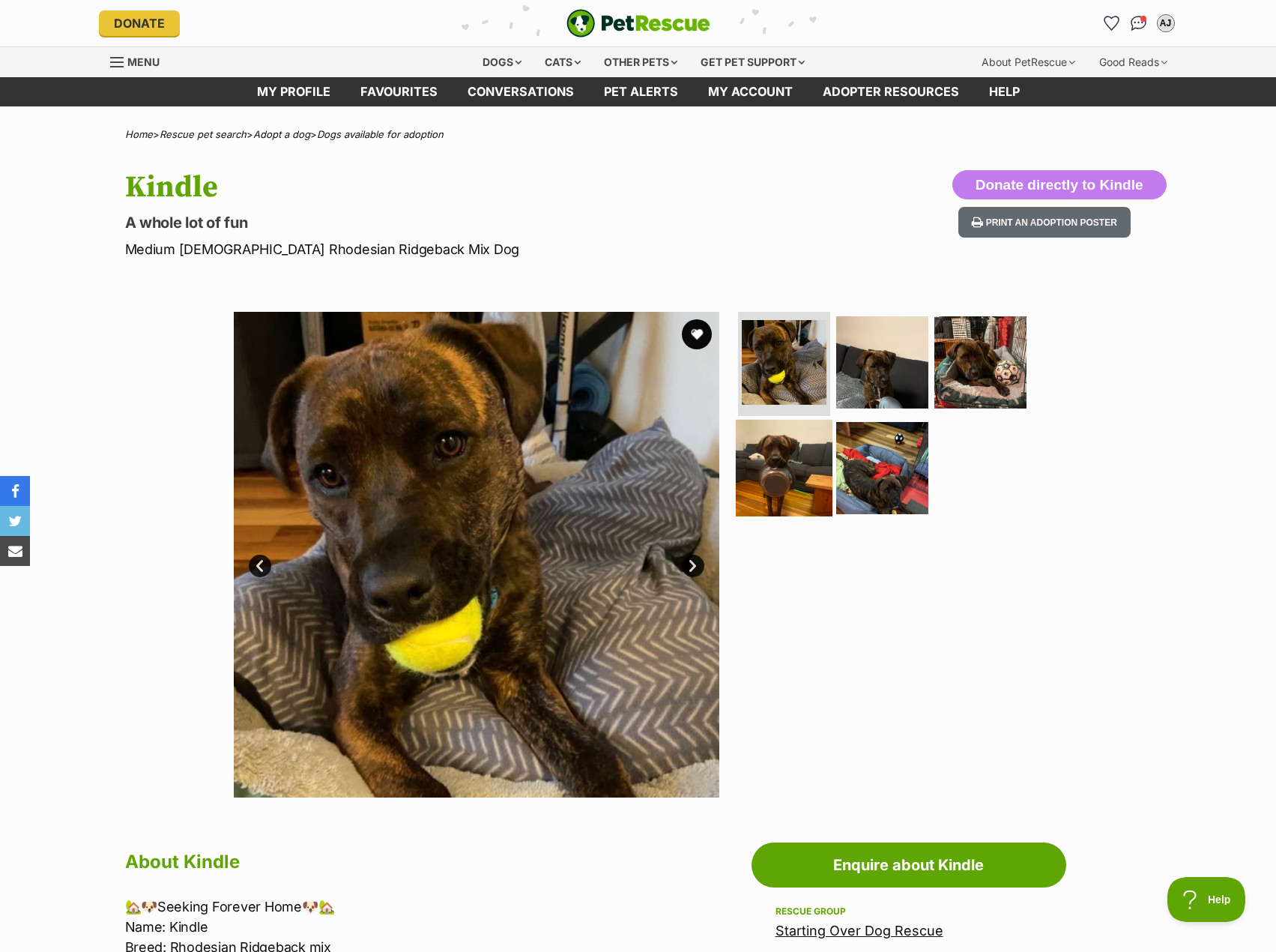
click at [772, 469] on img at bounding box center [784, 468] width 96 height 96
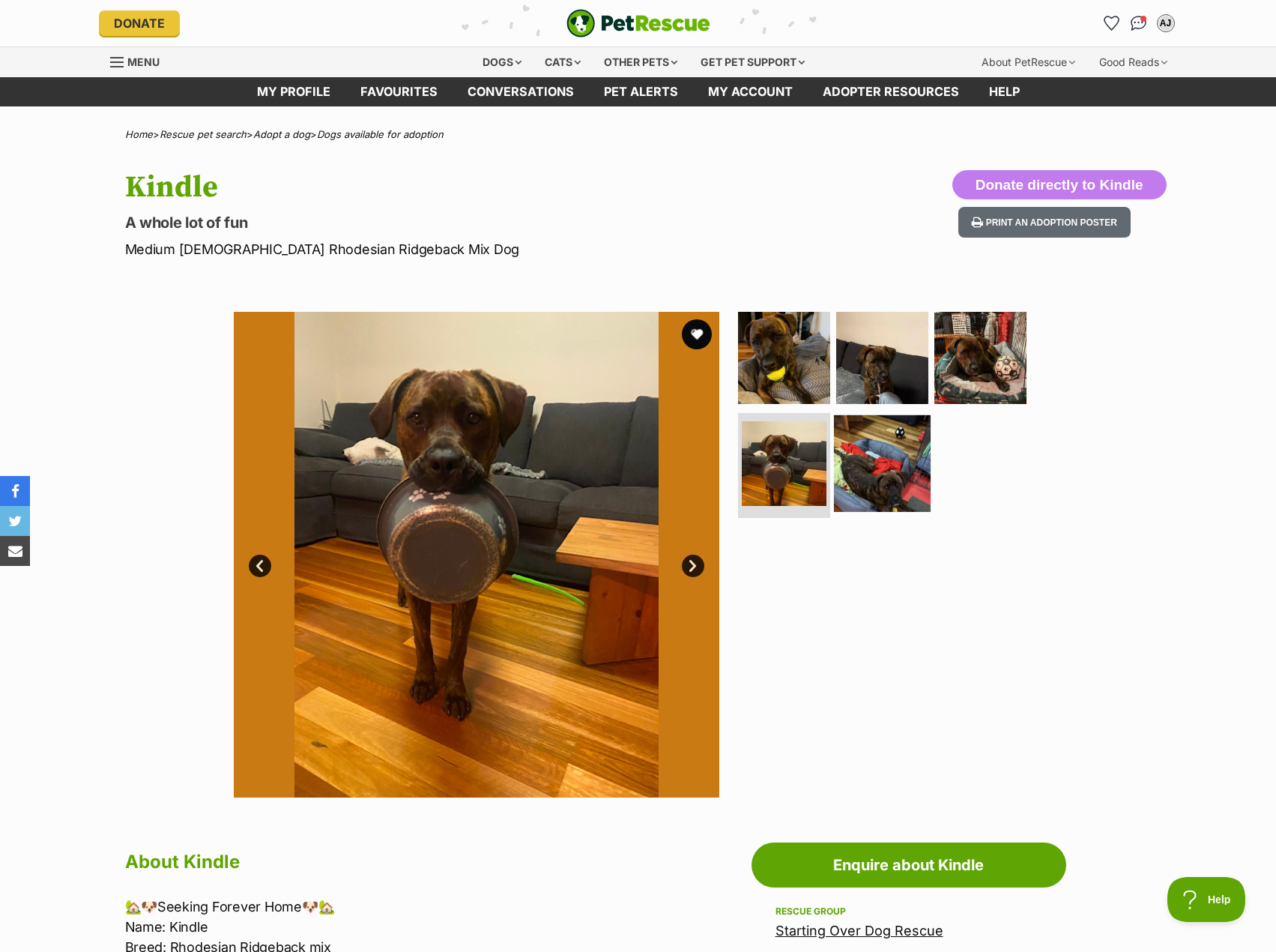
click at [880, 459] on img at bounding box center [882, 463] width 96 height 96
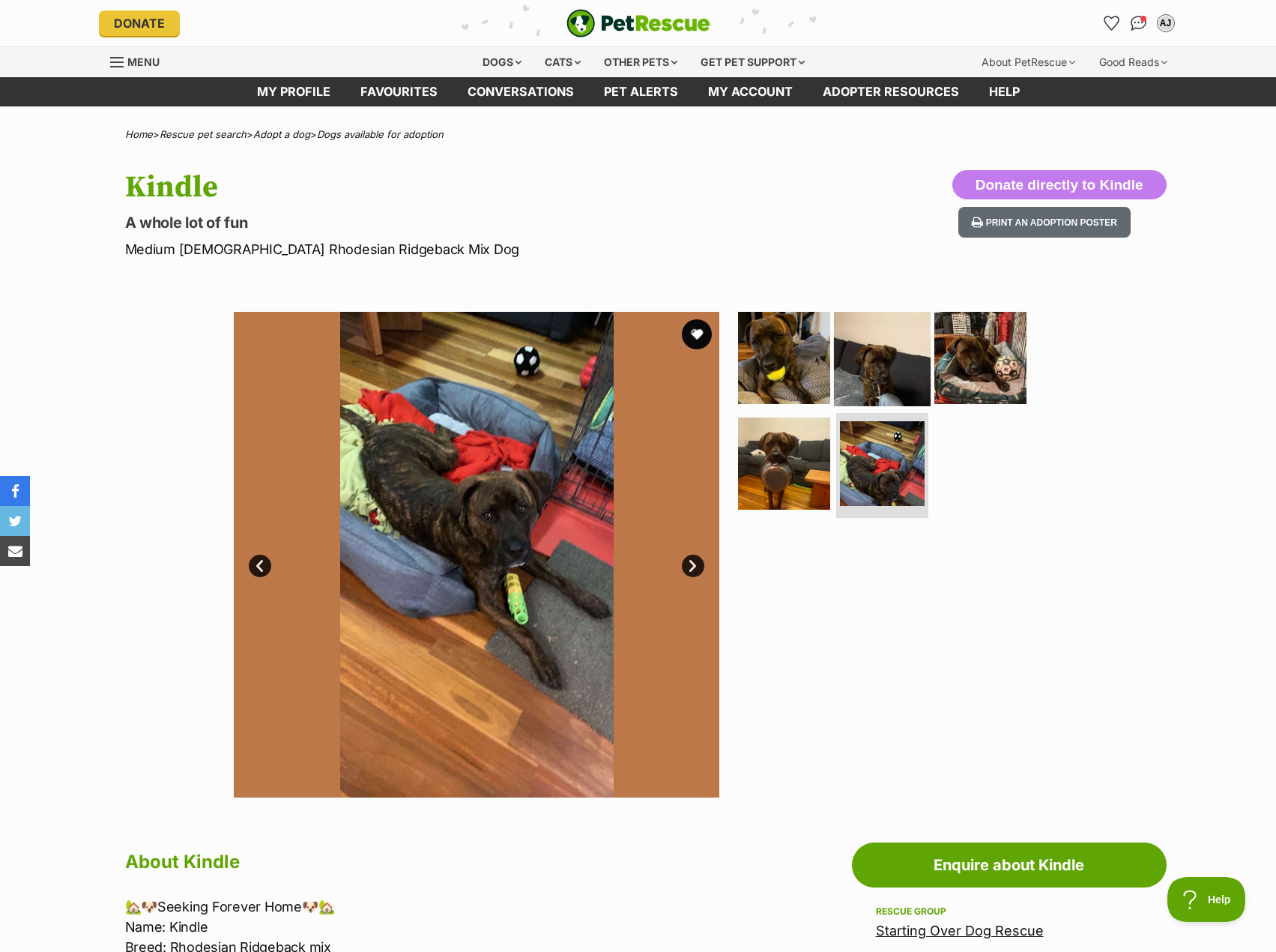
click at [898, 362] on img at bounding box center [882, 356] width 96 height 96
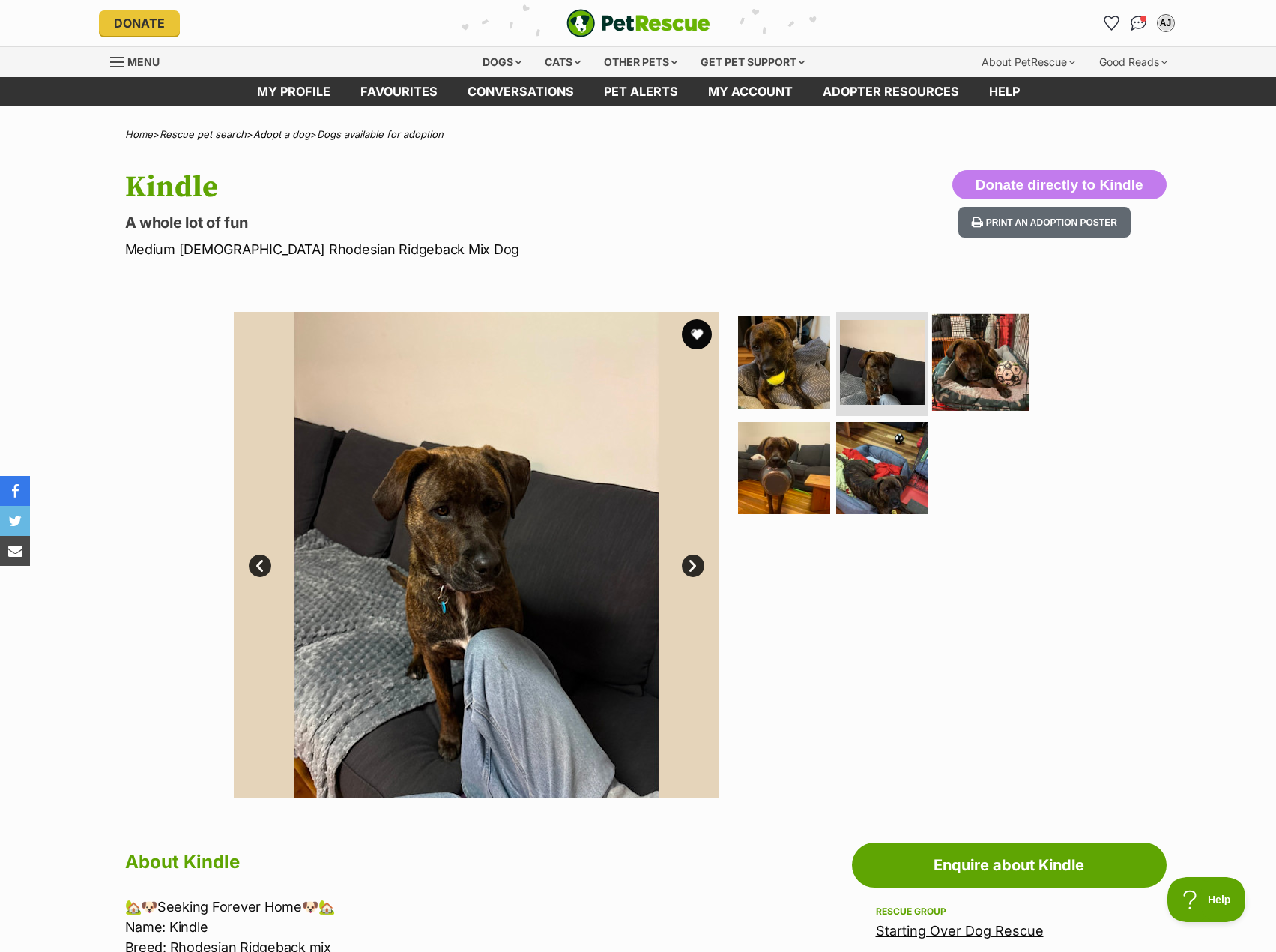
click at [986, 365] on img at bounding box center [980, 362] width 96 height 96
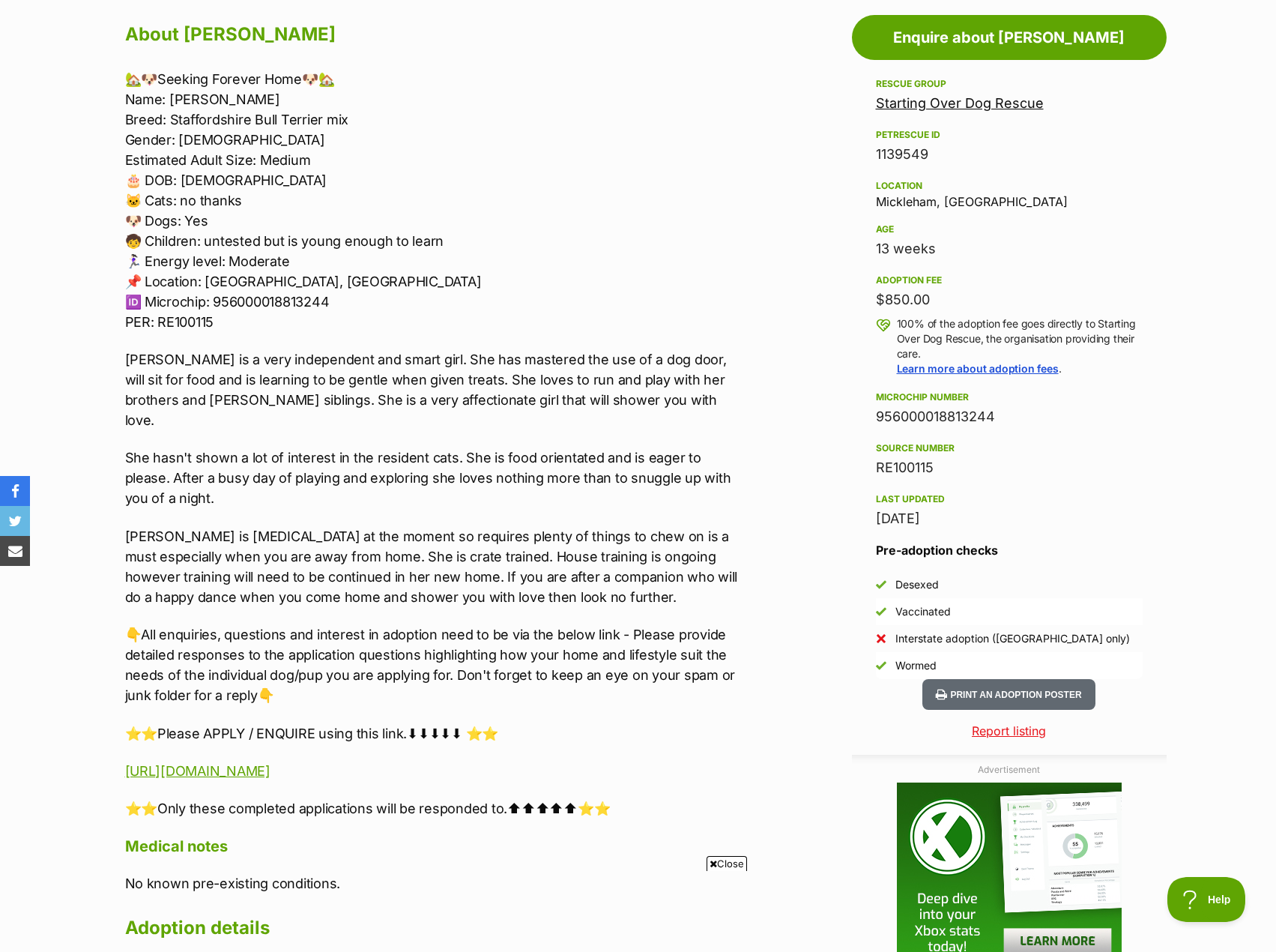
scroll to position [899, 0]
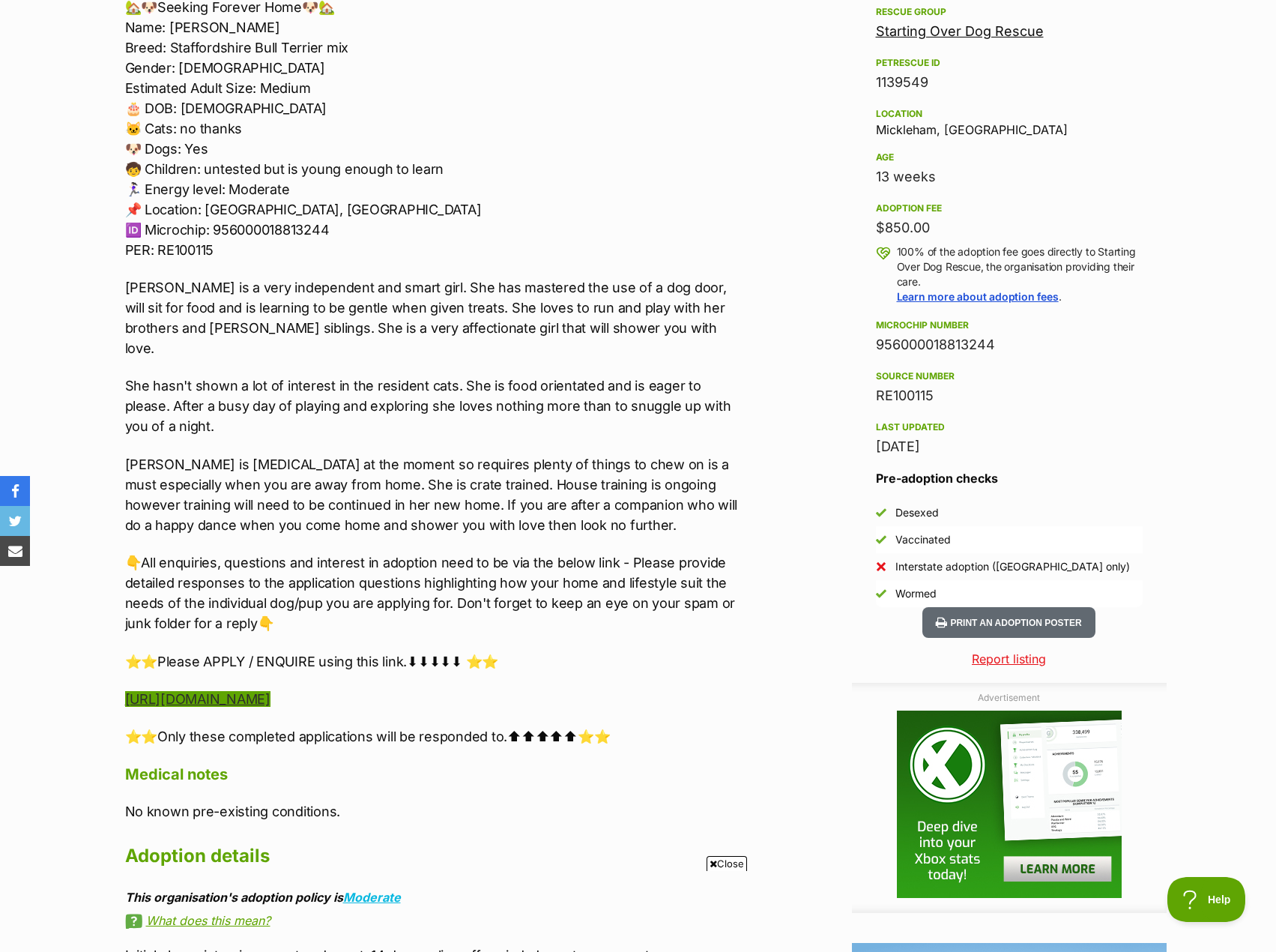
click at [271, 691] on link "[URL][DOMAIN_NAME]" at bounding box center [198, 699] width 145 height 16
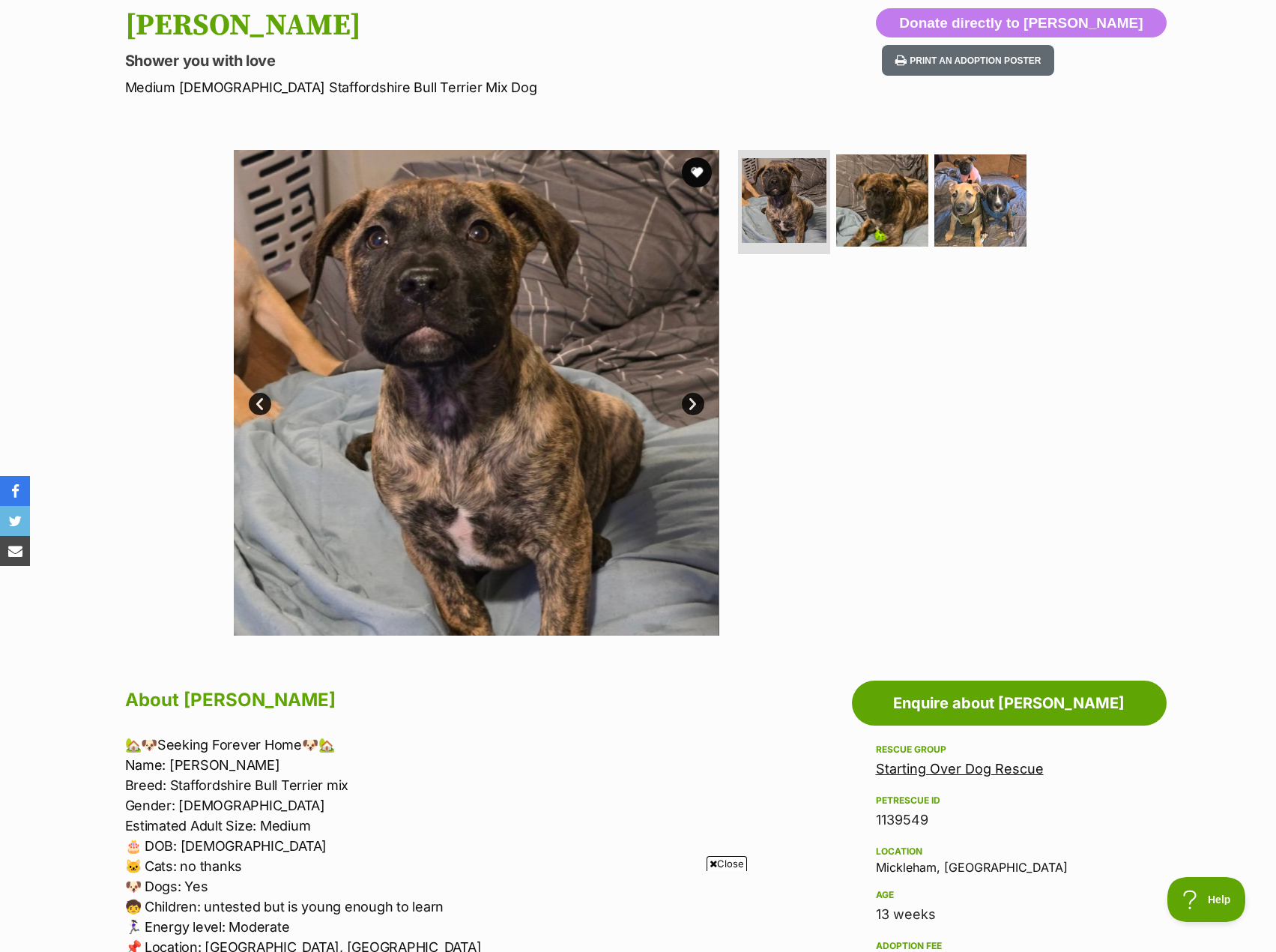
scroll to position [75, 0]
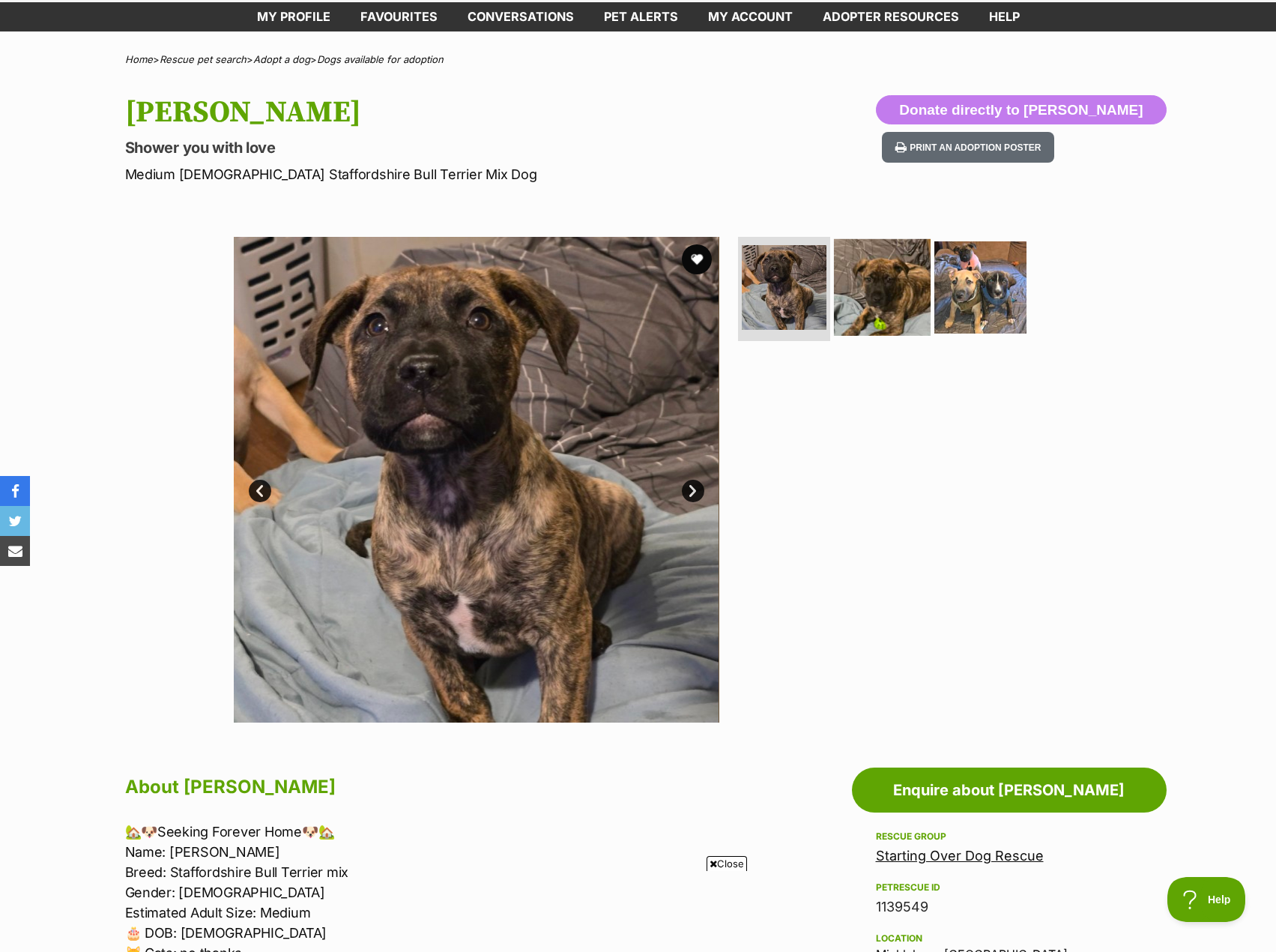
click at [882, 306] on img at bounding box center [882, 286] width 96 height 96
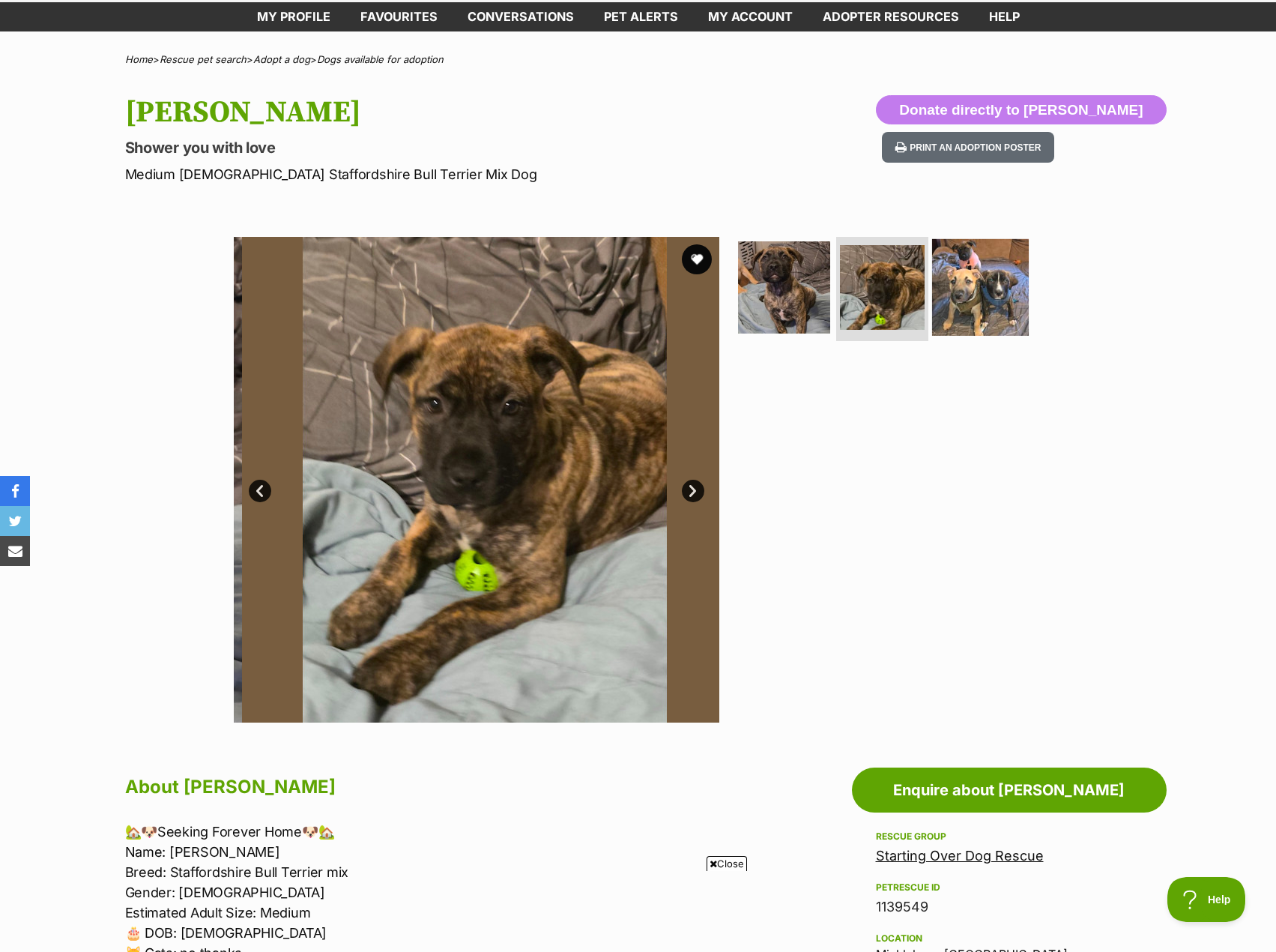
click at [973, 293] on img at bounding box center [980, 286] width 96 height 96
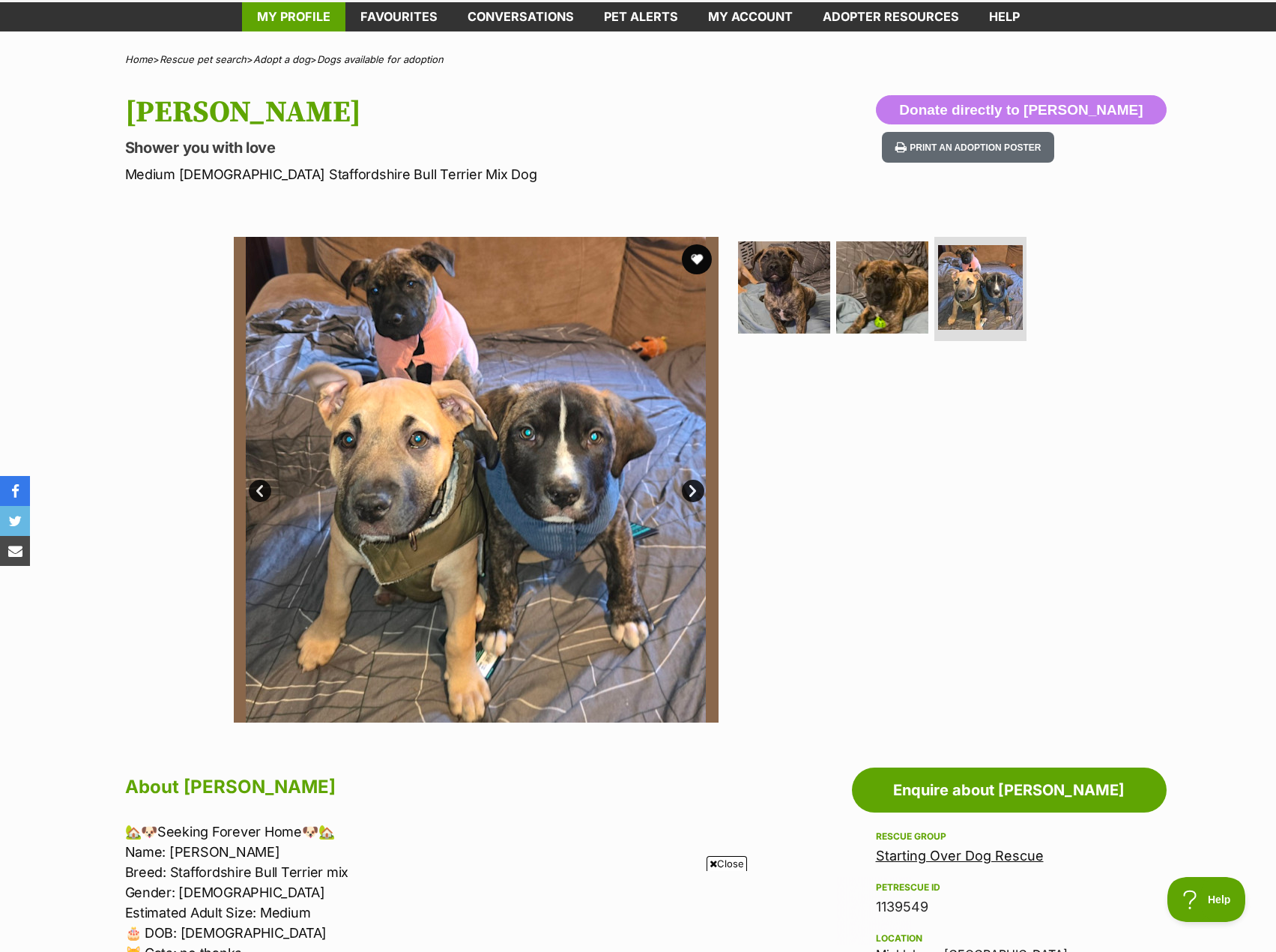
scroll to position [0, 0]
